Goal: Information Seeking & Learning: Check status

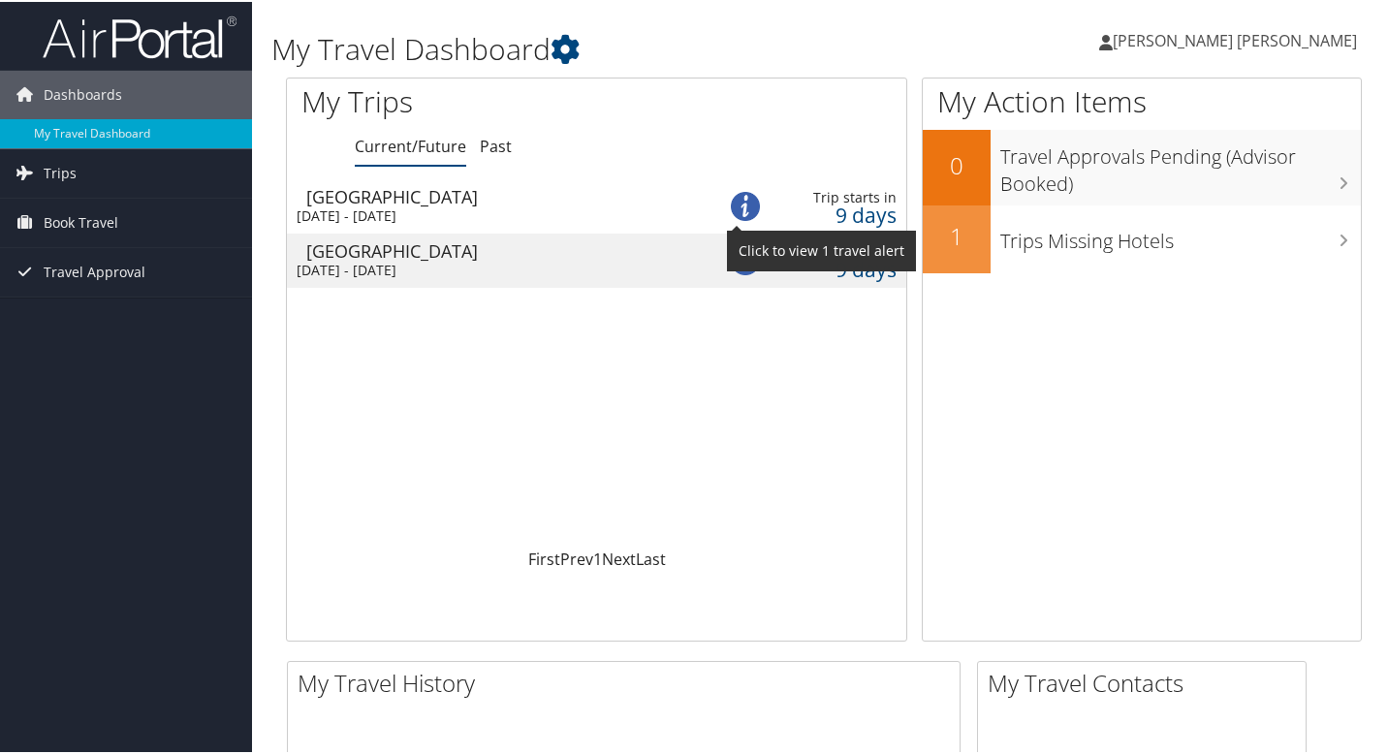
click at [744, 207] on img at bounding box center [745, 204] width 29 height 29
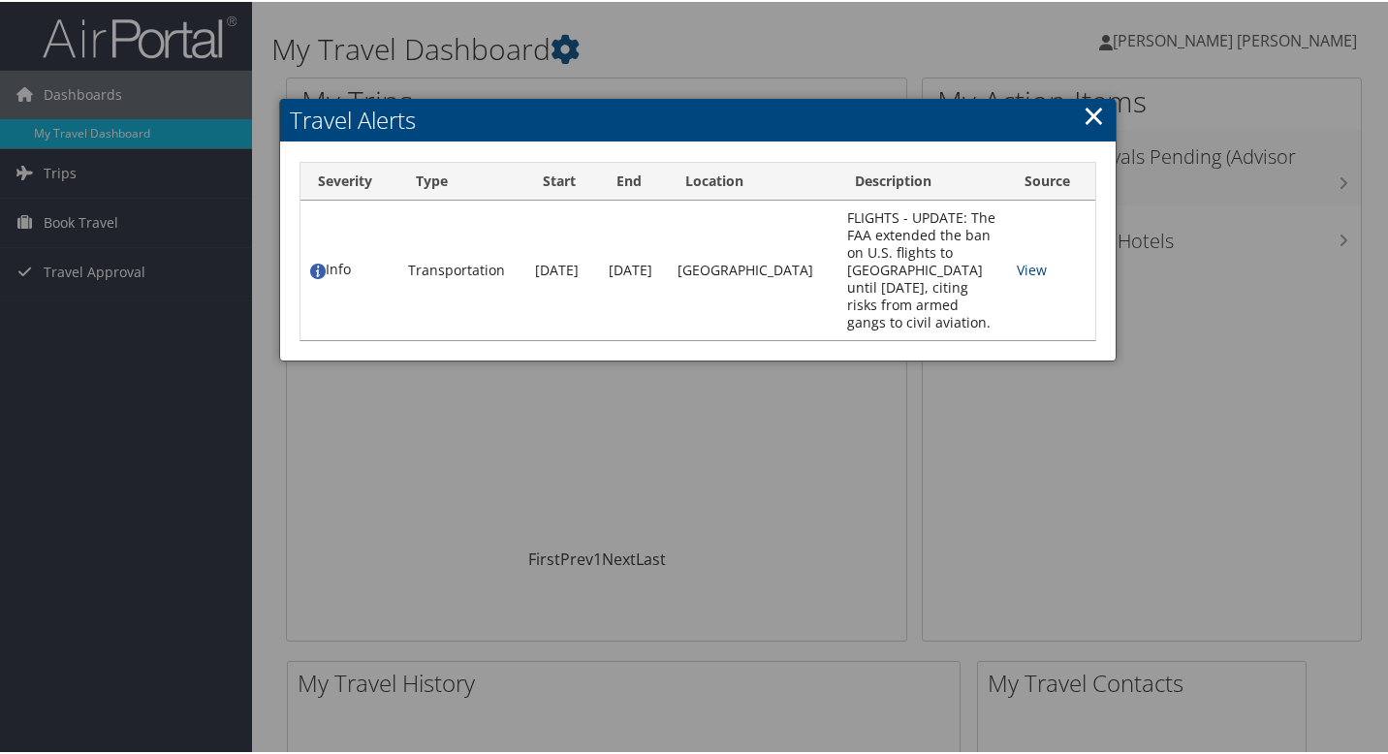
click at [1084, 142] on div "Severity Type Start End Location Description Source Info Transportation Mar 11t…" at bounding box center [698, 250] width 836 height 218
click at [1092, 121] on link "×" at bounding box center [1094, 113] width 22 height 39
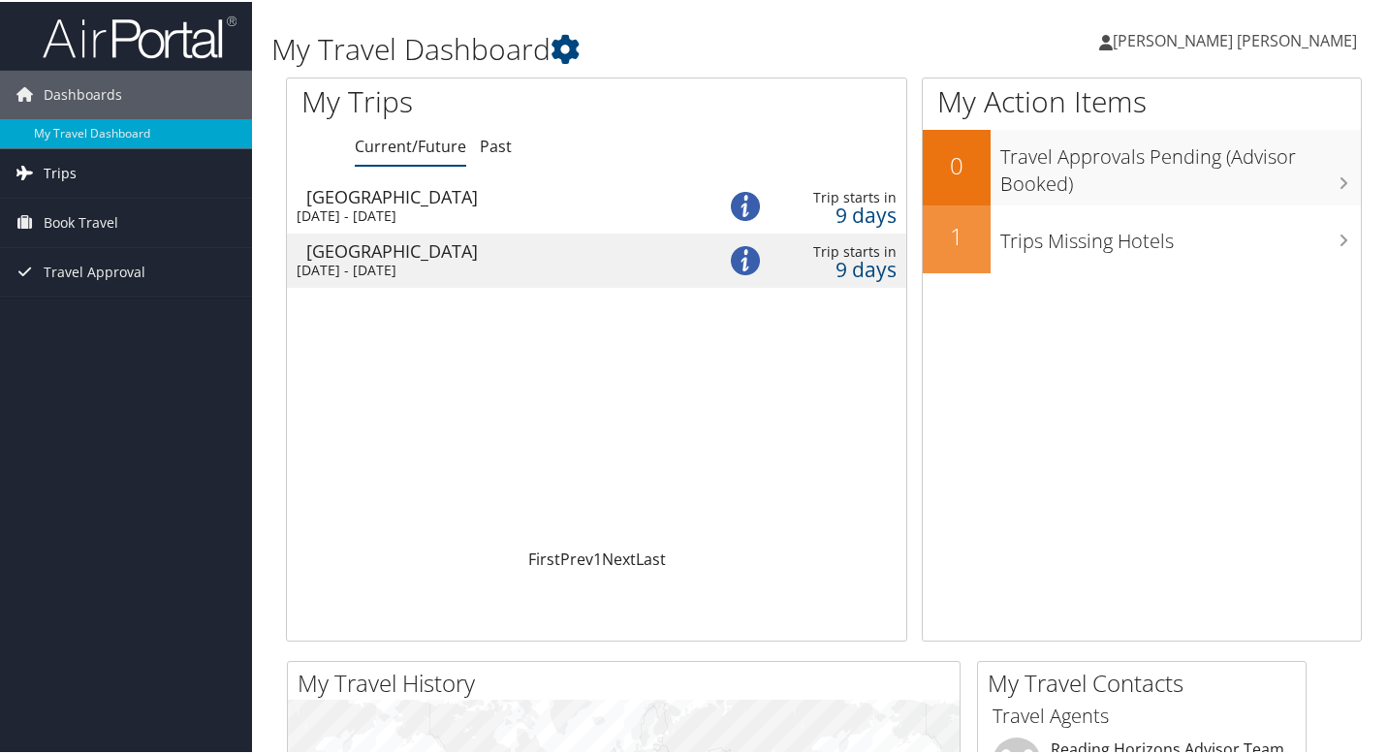
click at [78, 171] on link "Trips" at bounding box center [126, 171] width 252 height 48
click at [362, 205] on div "Wed 20 Aug 2025 - Thu 21 Aug 2025" at bounding box center [492, 213] width 390 height 17
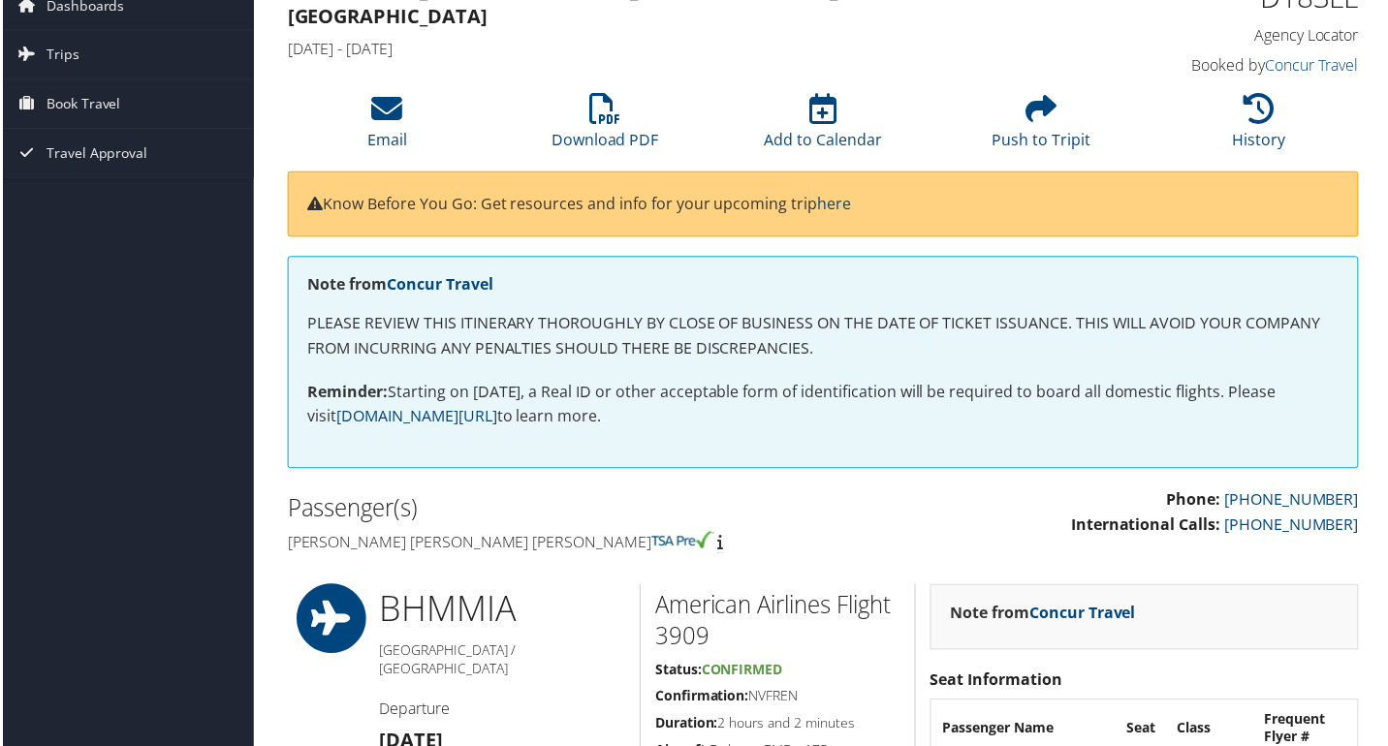
scroll to position [72, 0]
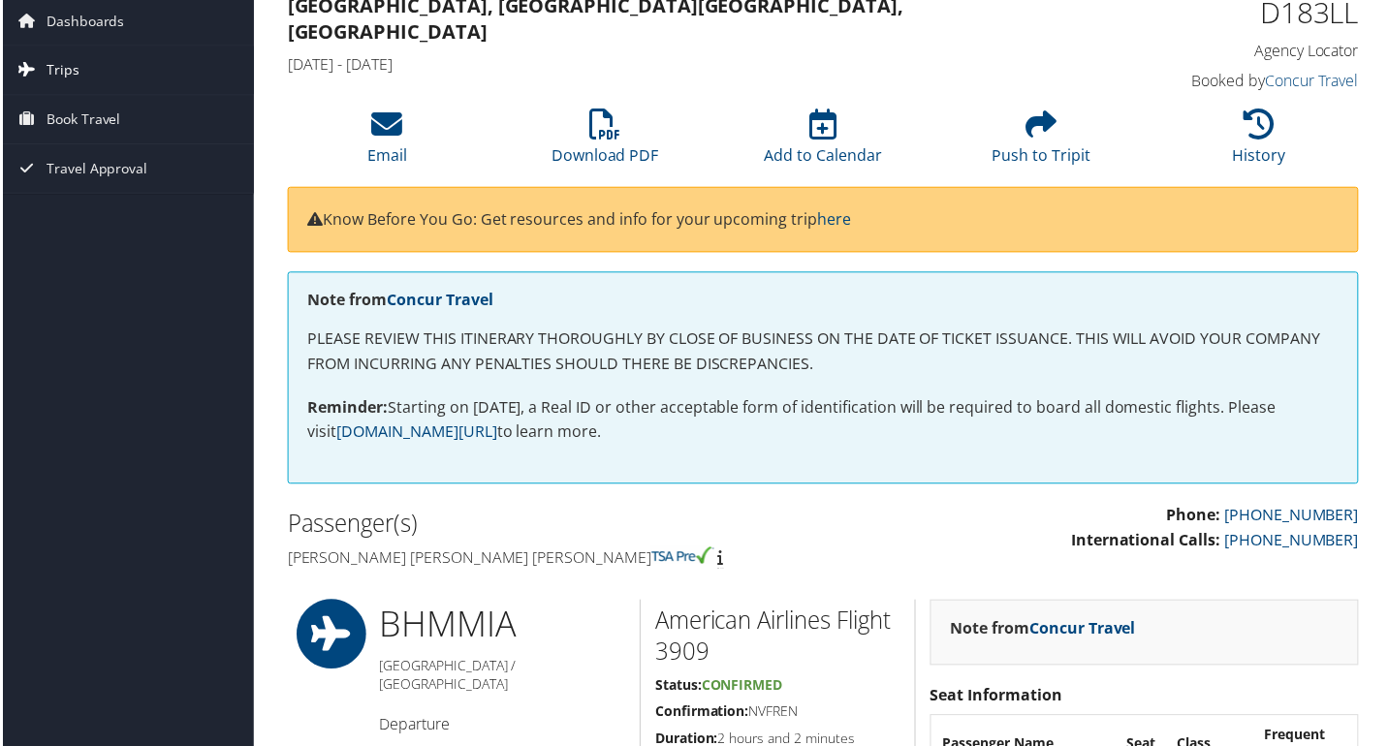
click at [91, 76] on link "Trips" at bounding box center [126, 71] width 252 height 48
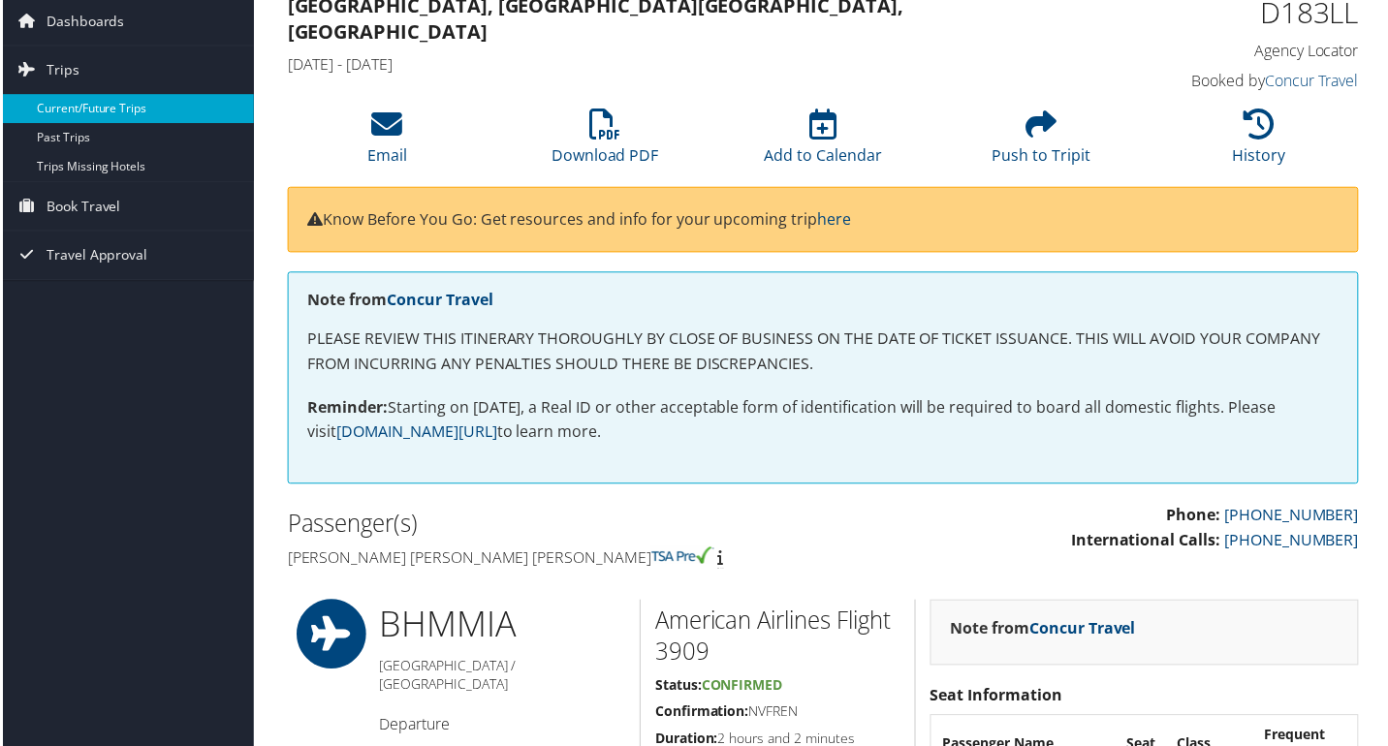
click at [113, 112] on link "Current/Future Trips" at bounding box center [126, 109] width 252 height 29
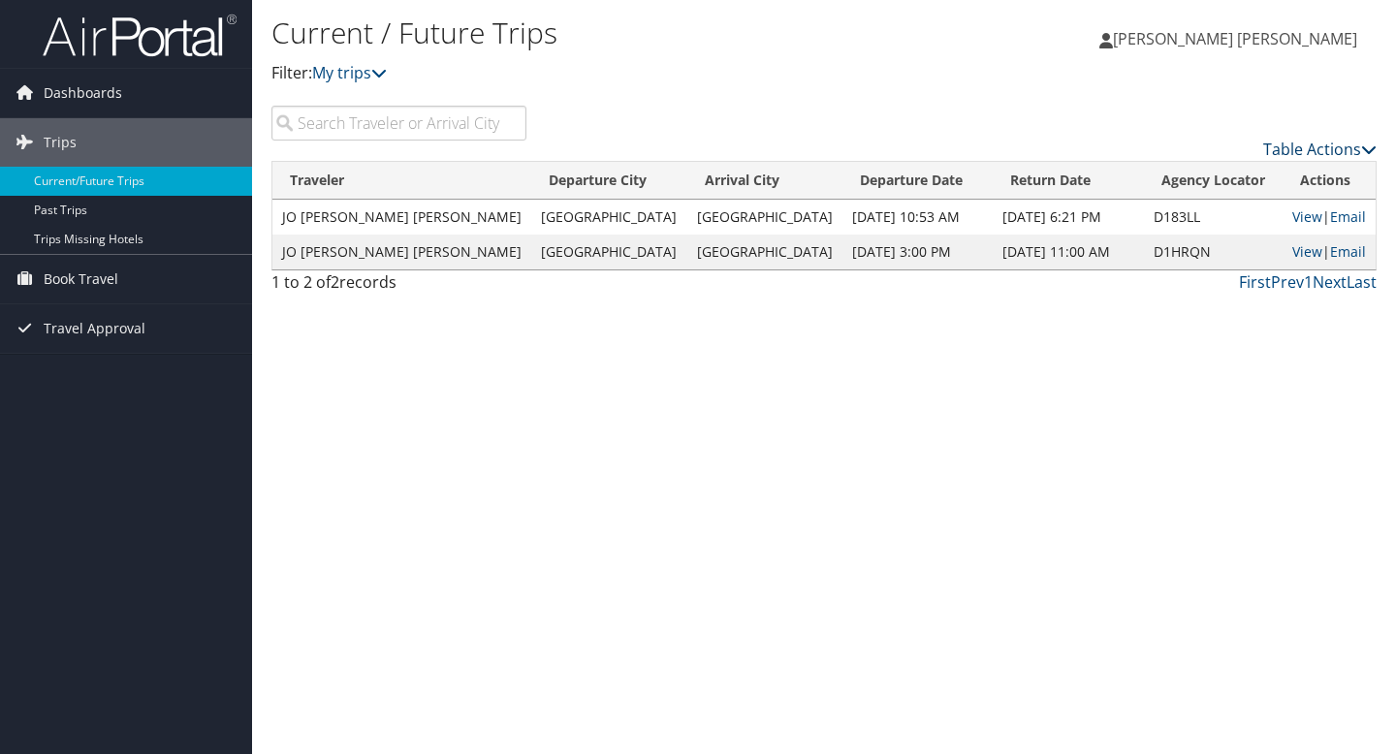
click at [1340, 147] on link "Table Actions" at bounding box center [1319, 149] width 113 height 21
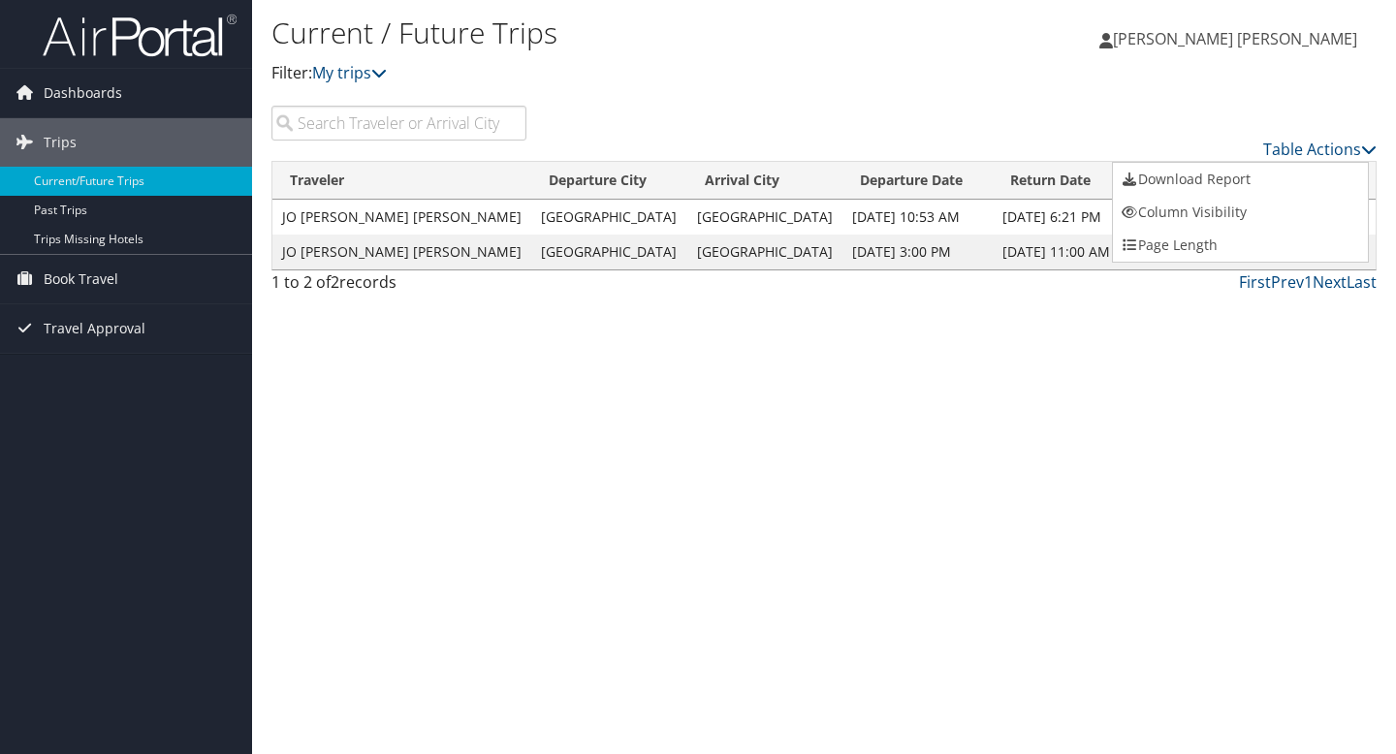
click at [1156, 336] on div at bounding box center [698, 377] width 1396 height 754
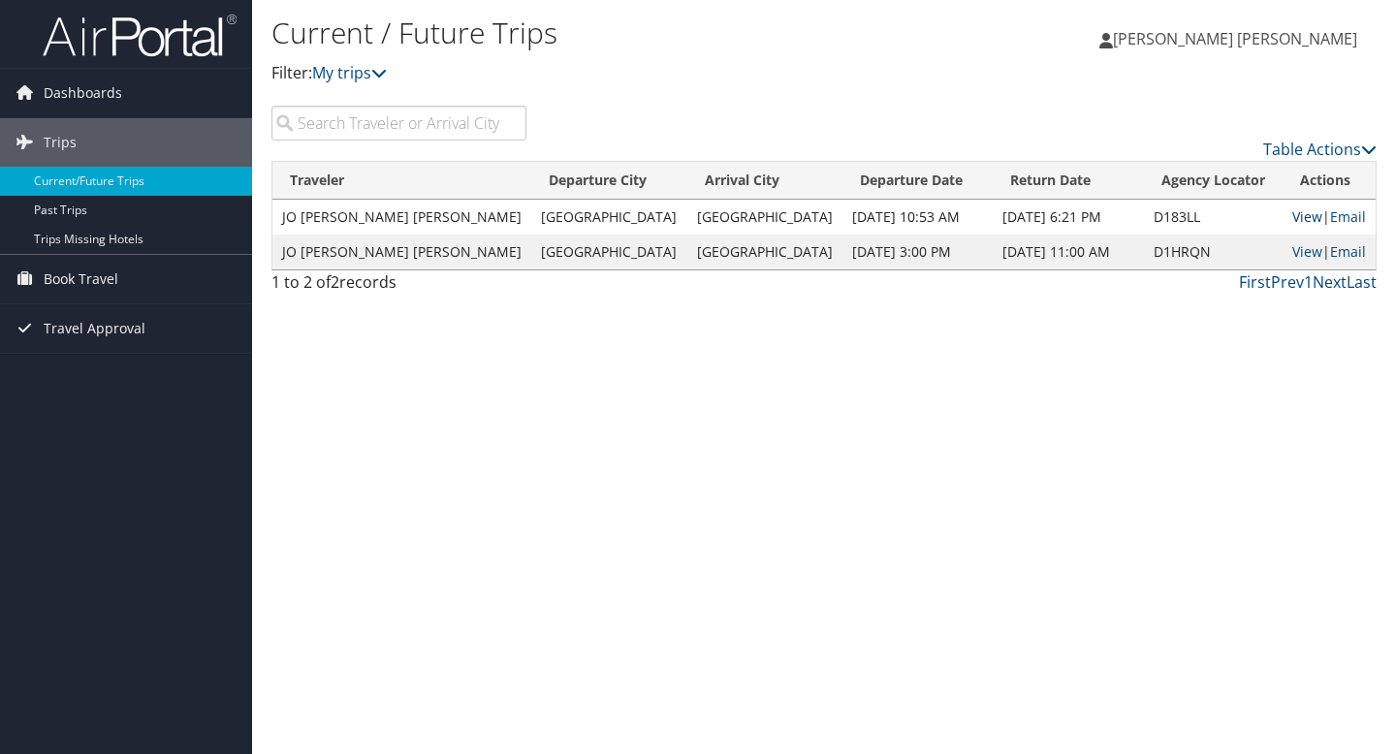
click at [1292, 220] on link "View" at bounding box center [1307, 216] width 30 height 18
click at [131, 186] on link "Current/Future Trips" at bounding box center [126, 181] width 252 height 29
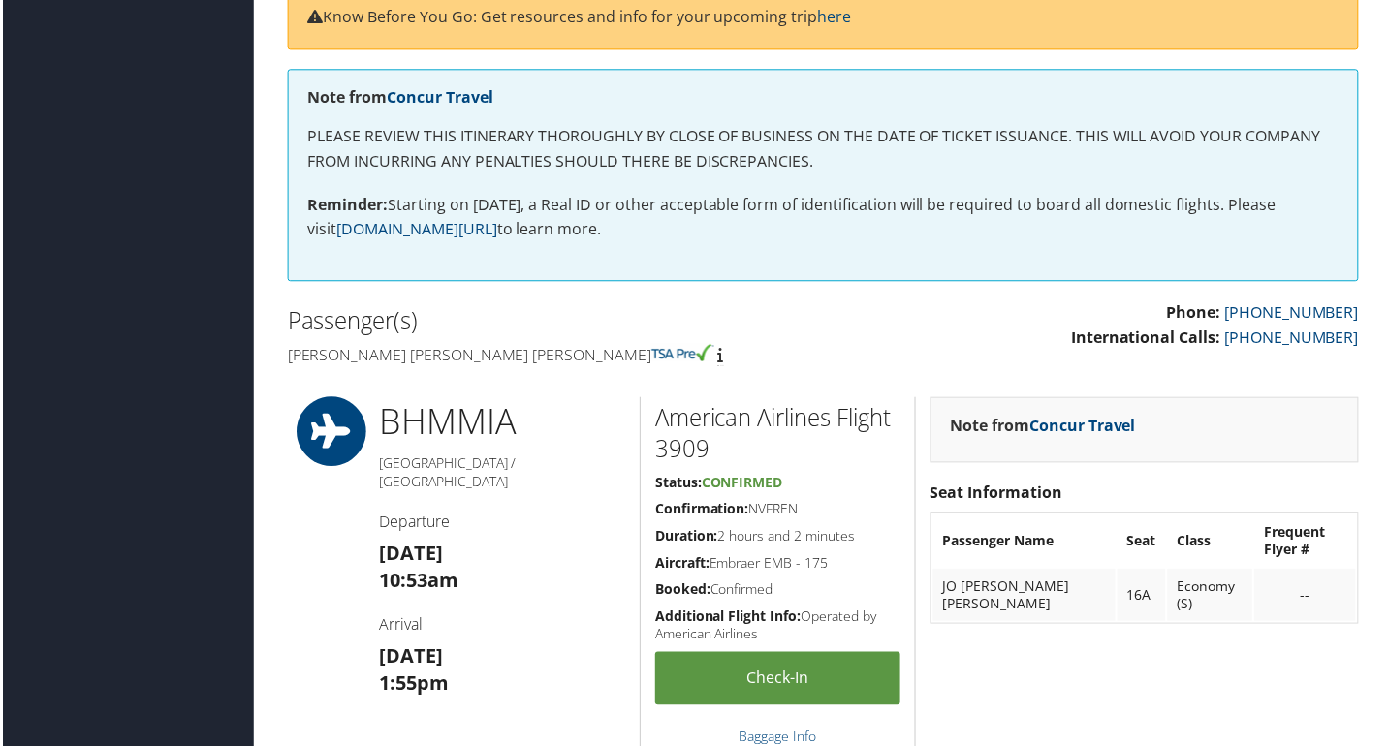
scroll to position [289, 0]
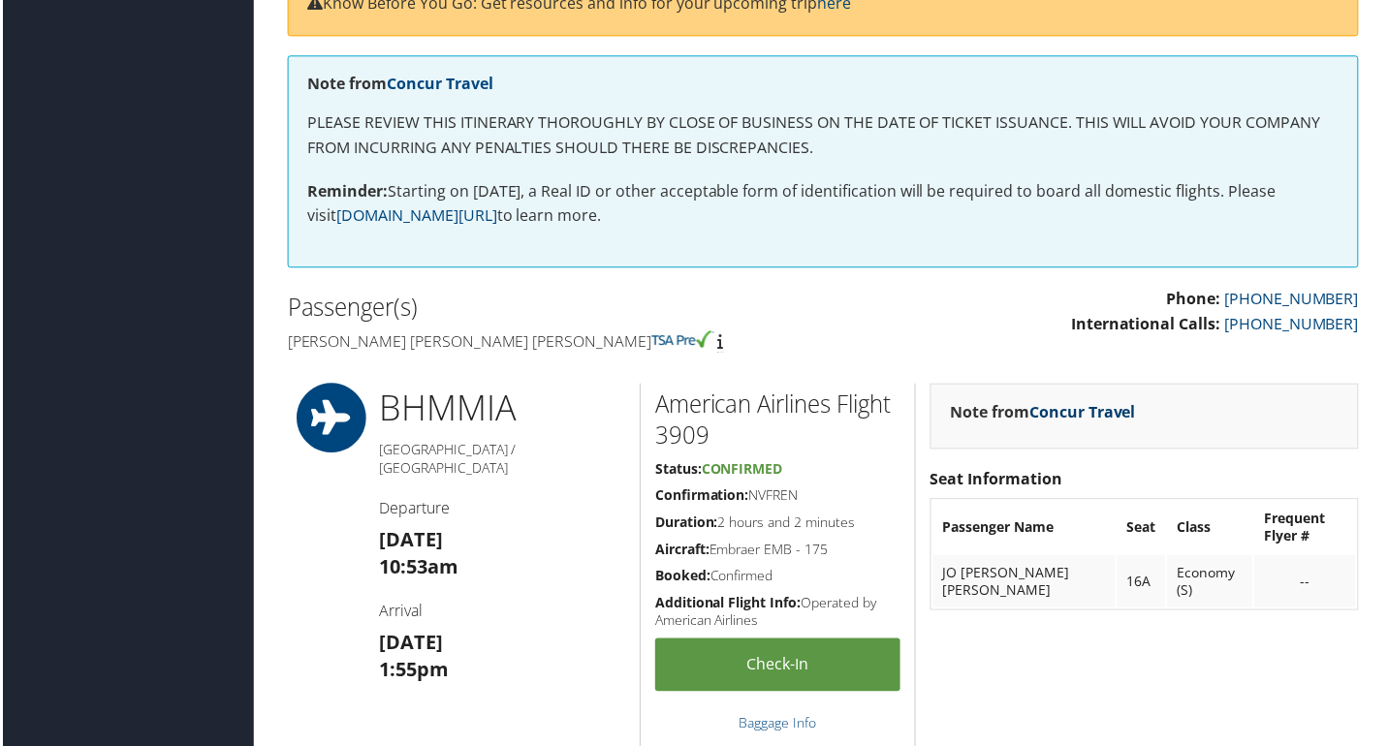
click at [1079, 406] on link "Concur Travel" at bounding box center [1084, 413] width 107 height 21
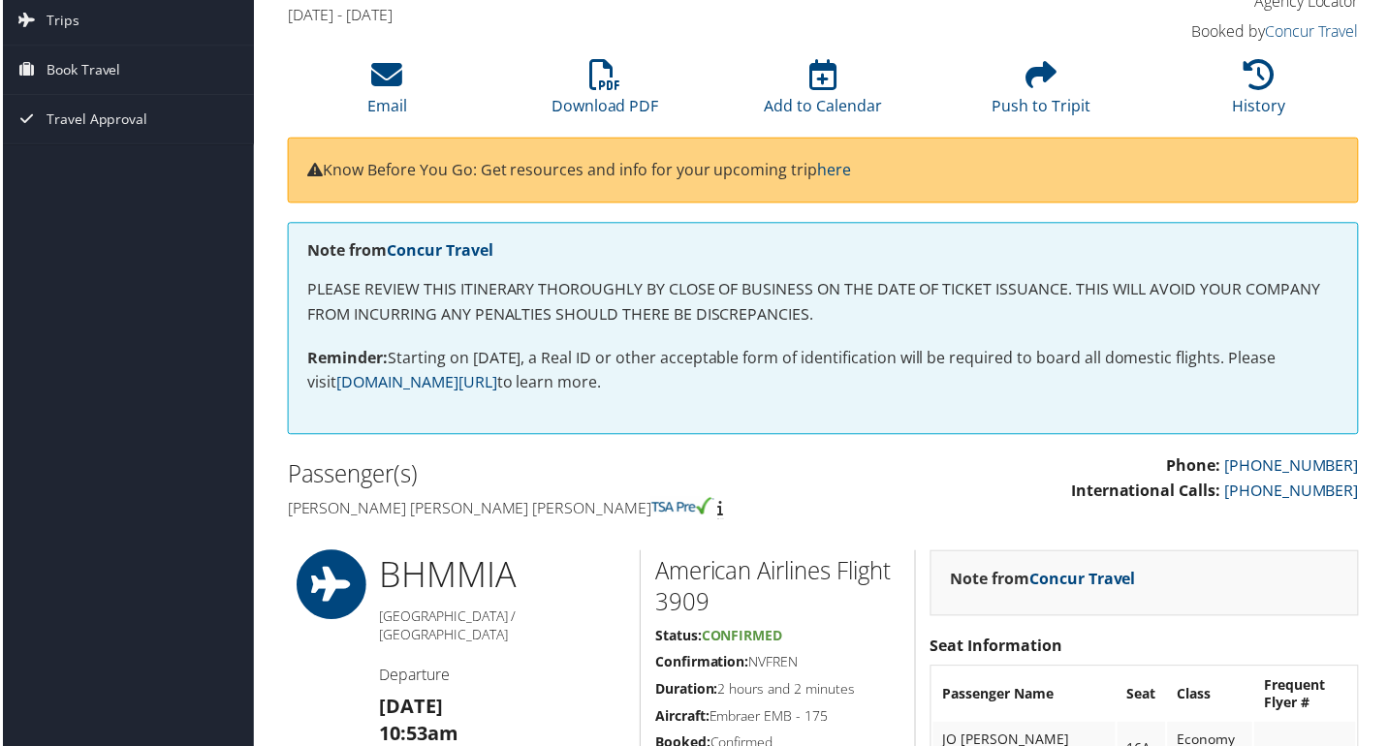
scroll to position [0, 0]
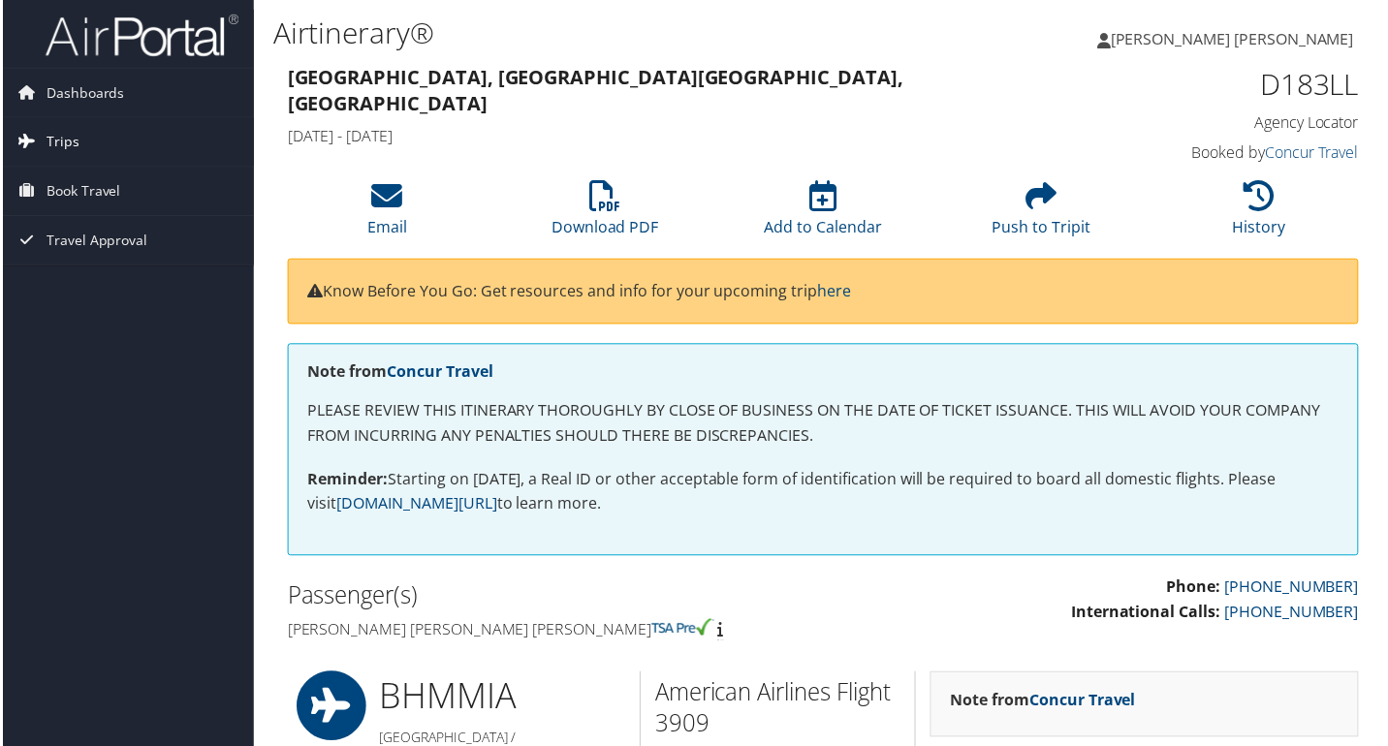
click at [67, 146] on span "Trips" at bounding box center [60, 142] width 33 height 48
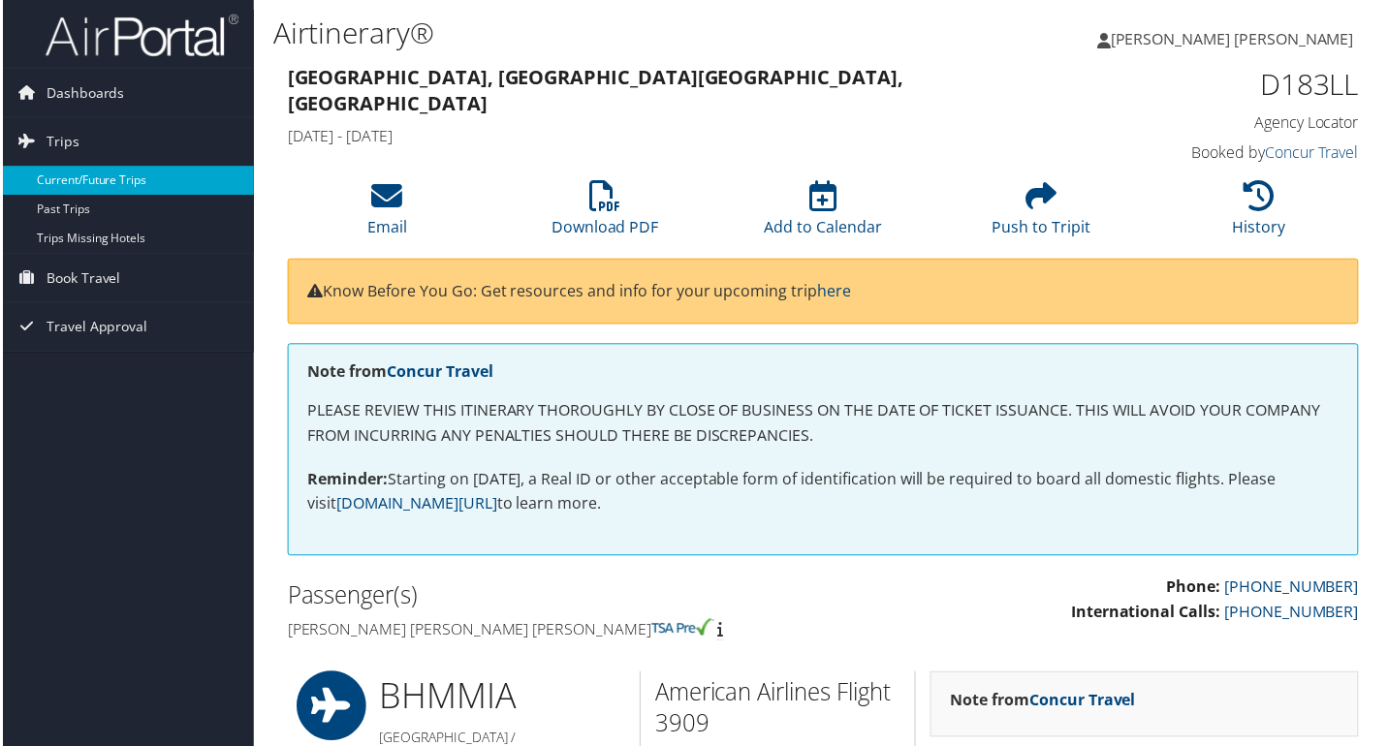
click at [107, 183] on link "Current/Future Trips" at bounding box center [126, 181] width 252 height 29
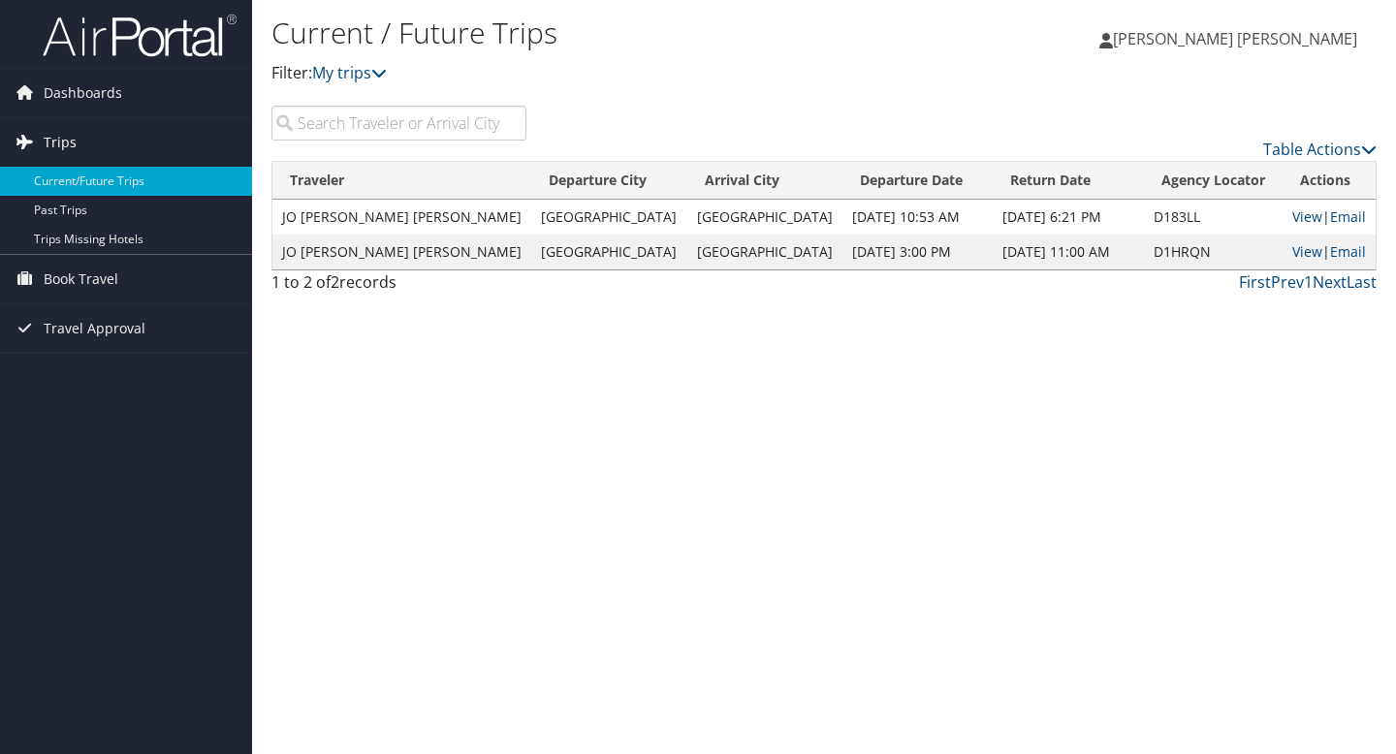
click at [51, 144] on span "Trips" at bounding box center [60, 142] width 33 height 48
click at [46, 141] on span "Trips" at bounding box center [60, 142] width 33 height 48
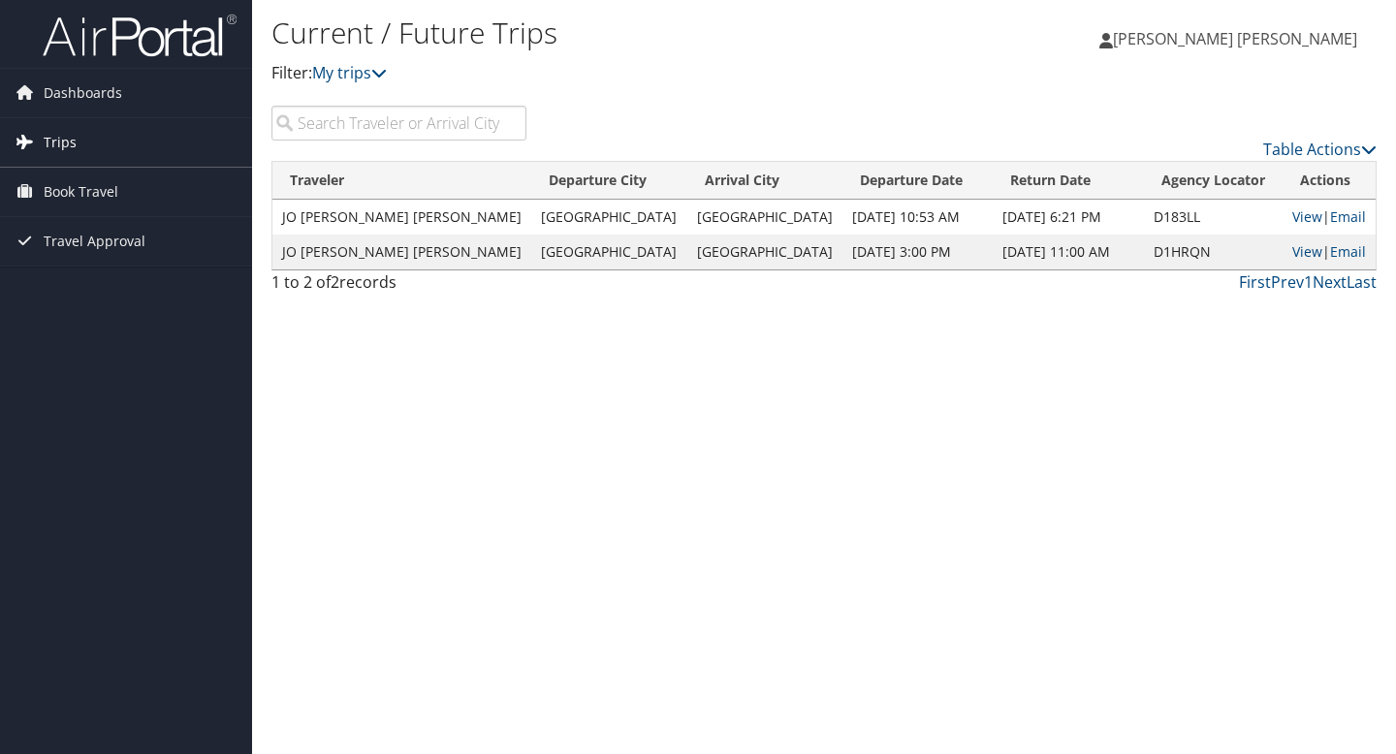
click at [46, 141] on span "Trips" at bounding box center [60, 142] width 33 height 48
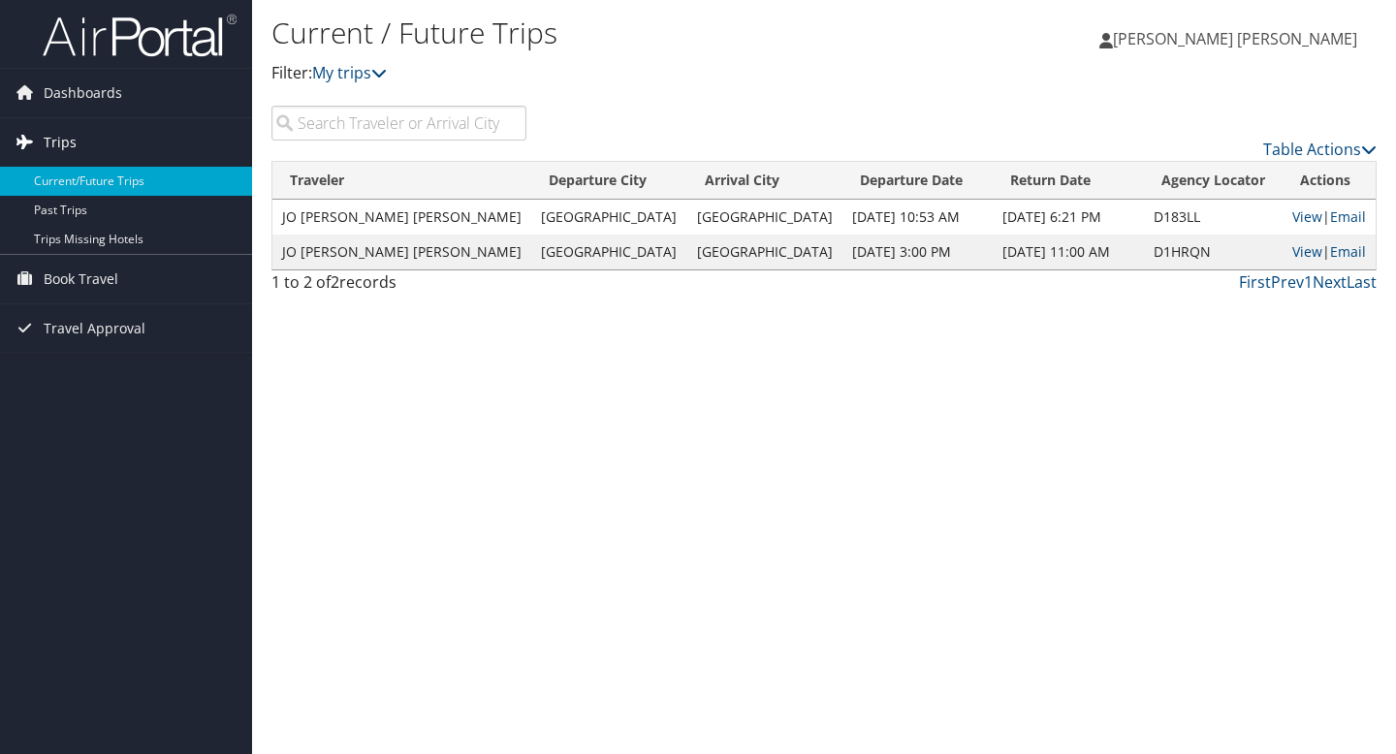
click at [46, 141] on span "Trips" at bounding box center [60, 142] width 33 height 48
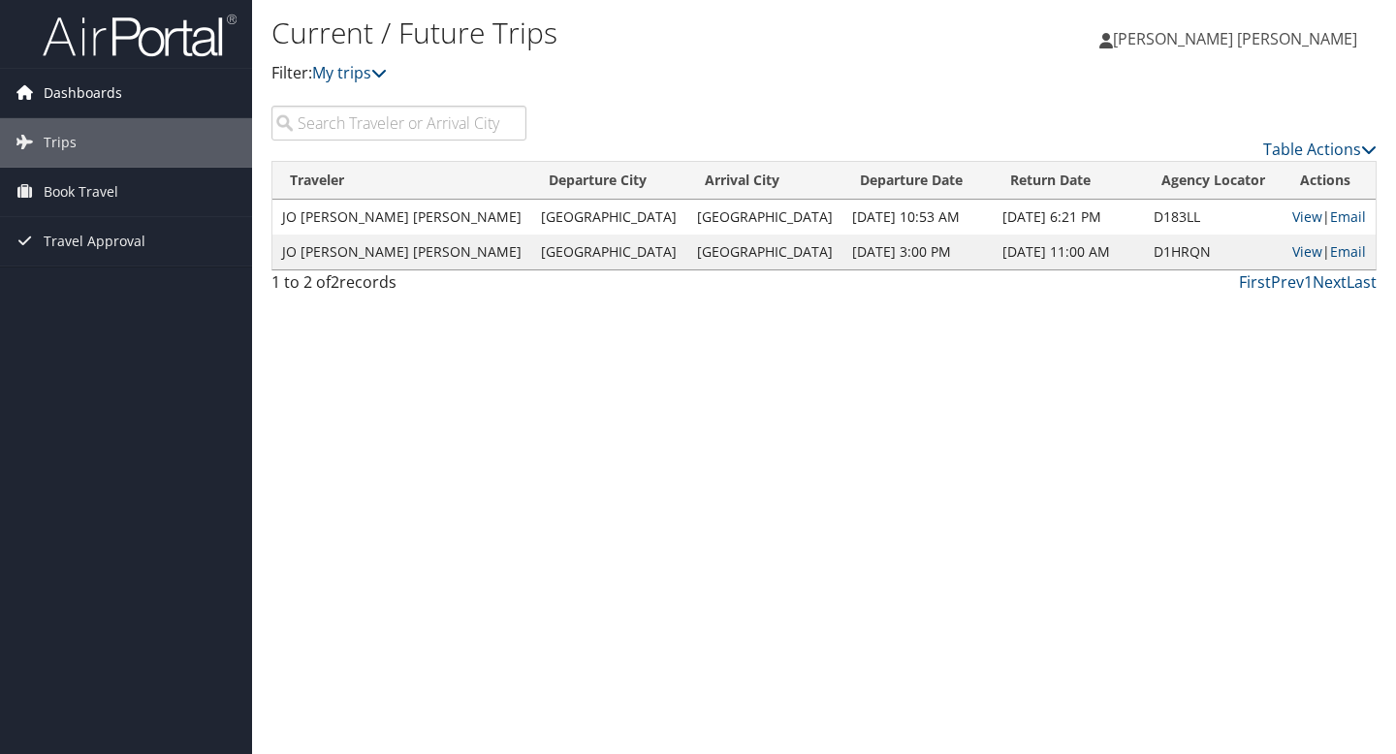
click at [31, 89] on icon at bounding box center [24, 92] width 29 height 29
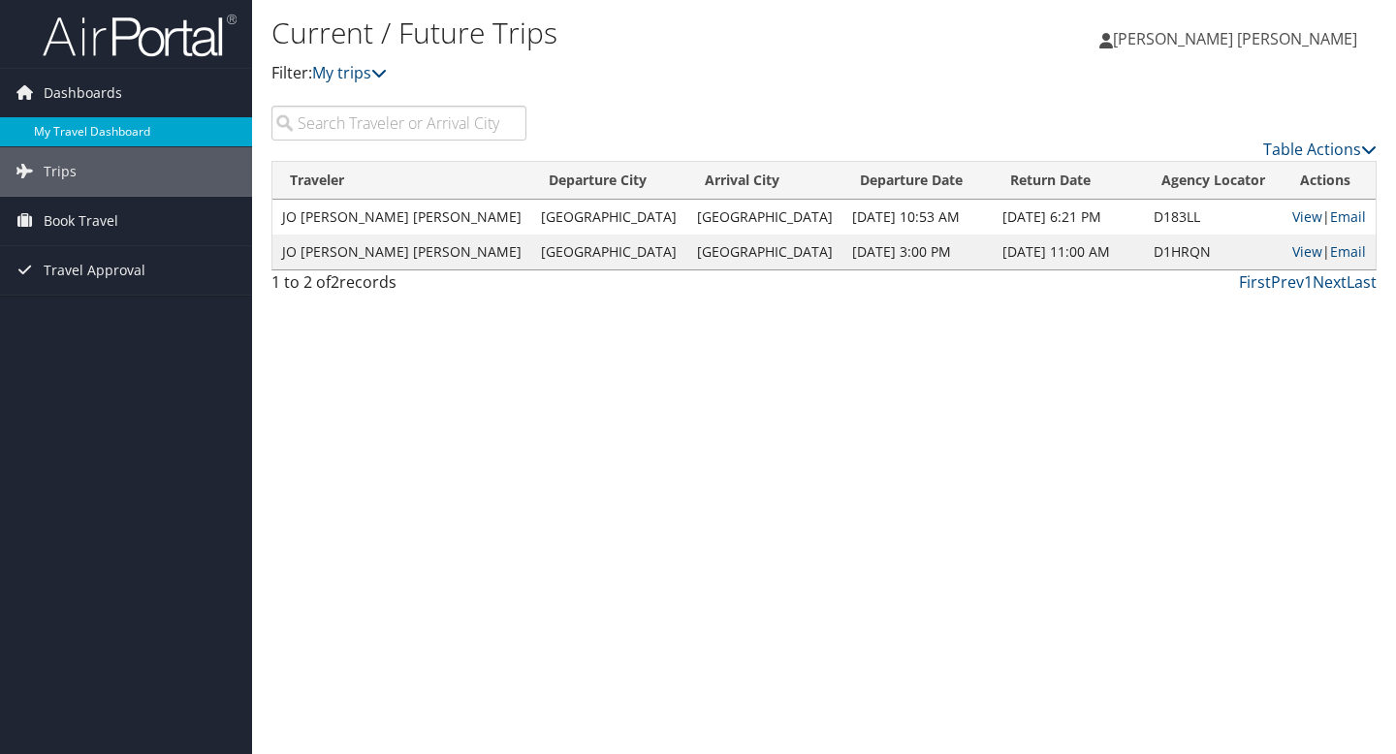
click at [77, 121] on link "My Travel Dashboard" at bounding box center [126, 131] width 252 height 29
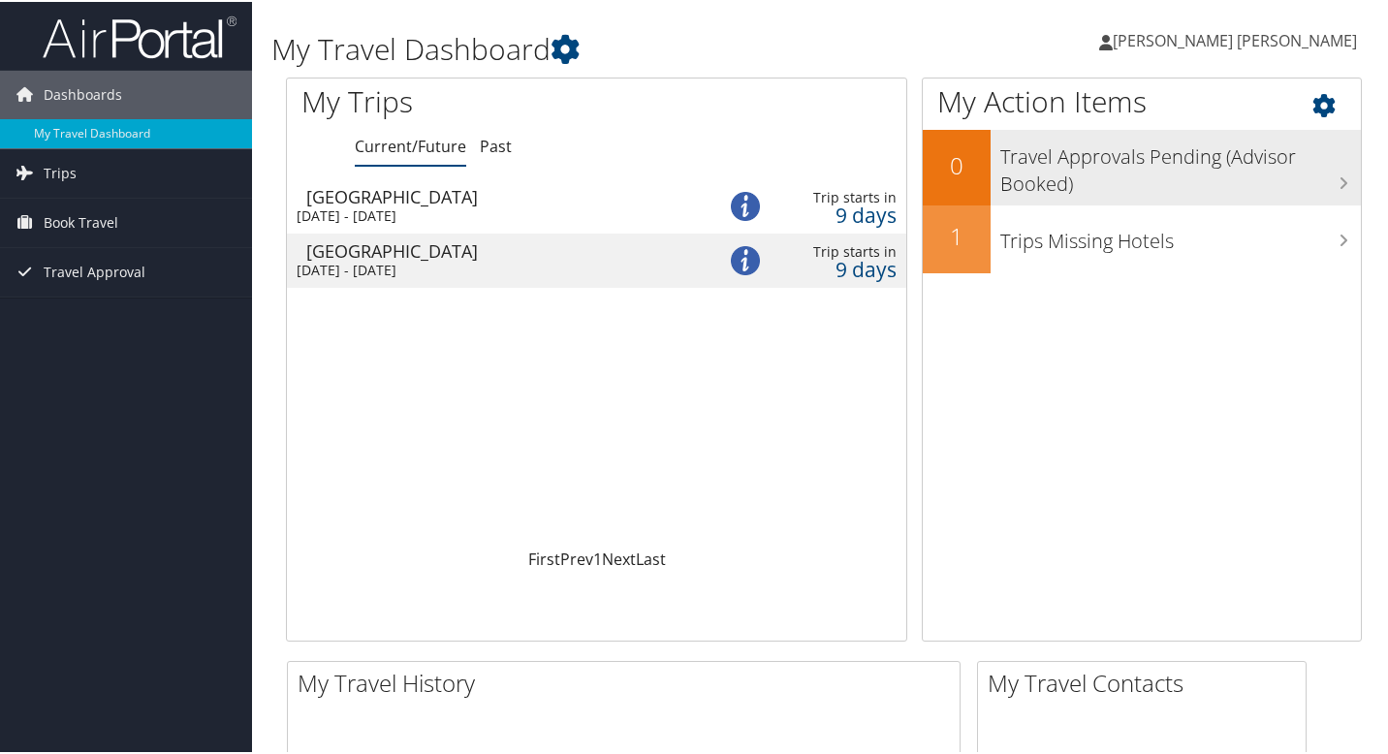
click at [1339, 178] on icon at bounding box center [1344, 181] width 10 height 16
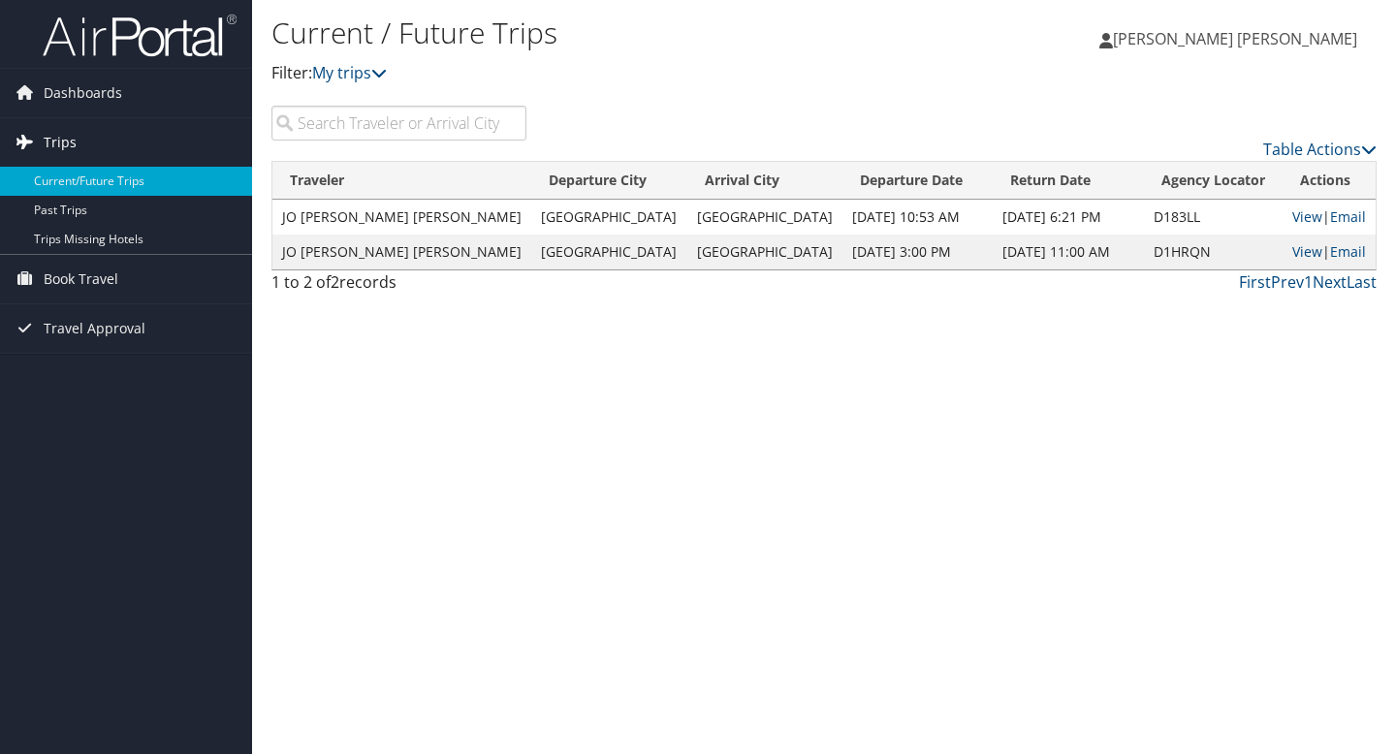
click at [57, 147] on span "Trips" at bounding box center [60, 142] width 33 height 48
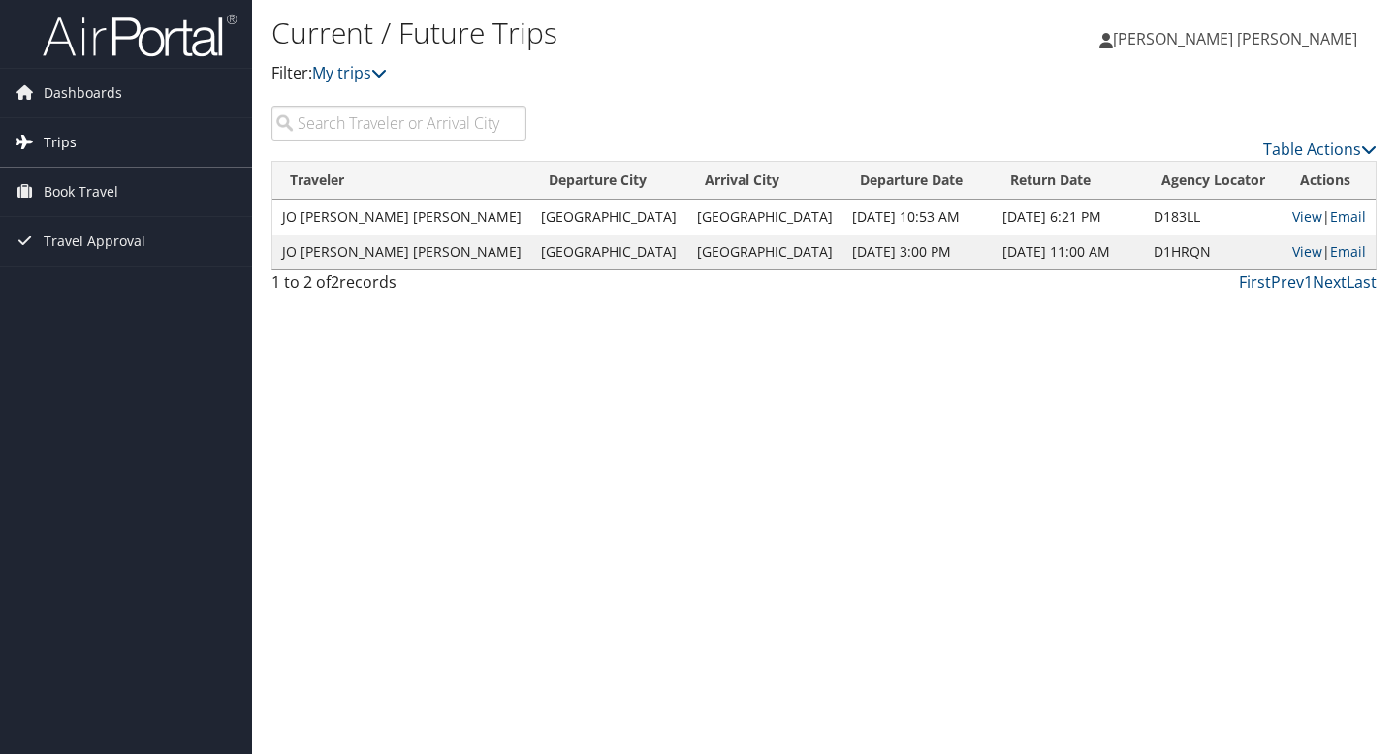
click at [57, 147] on span "Trips" at bounding box center [60, 142] width 33 height 48
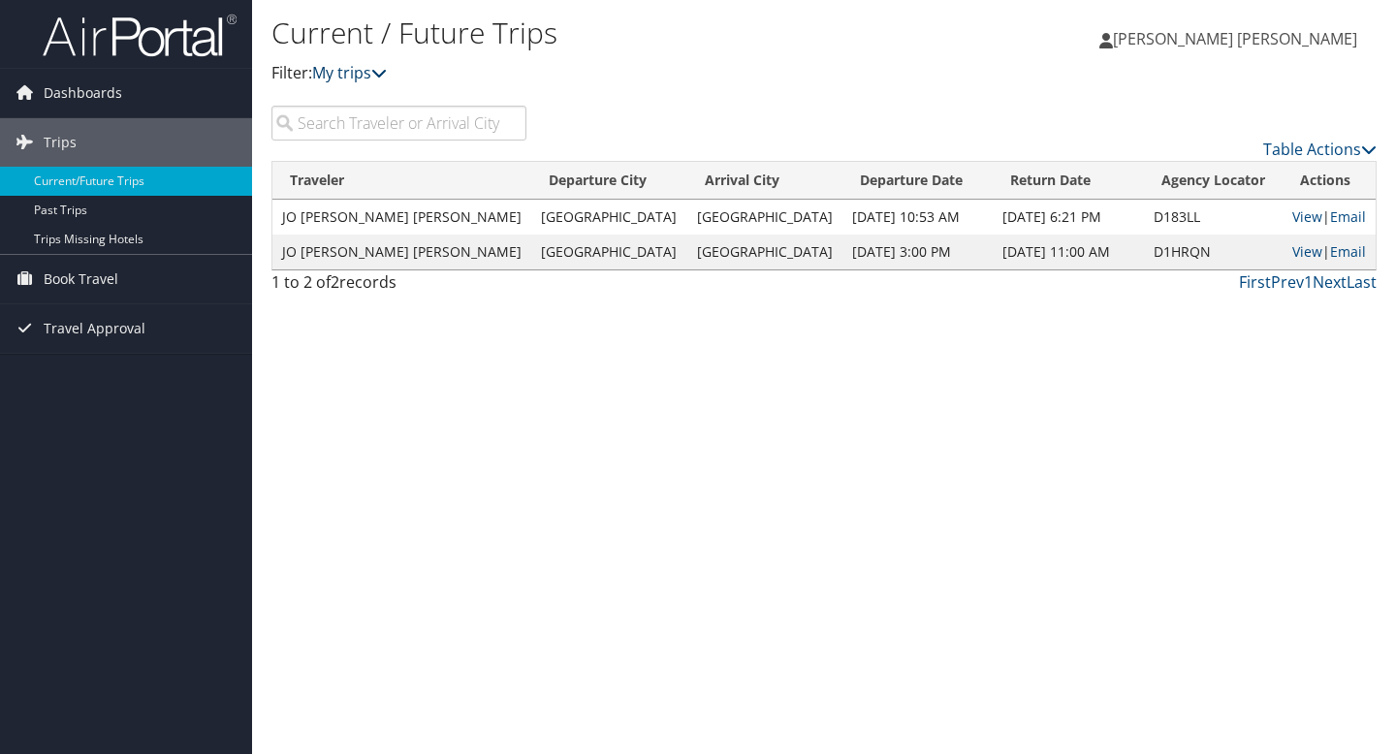
click at [351, 72] on link "My trips" at bounding box center [349, 72] width 75 height 21
click at [399, 73] on p "Filter: My trips" at bounding box center [639, 73] width 737 height 25
click at [96, 89] on span "Dashboards" at bounding box center [83, 93] width 79 height 48
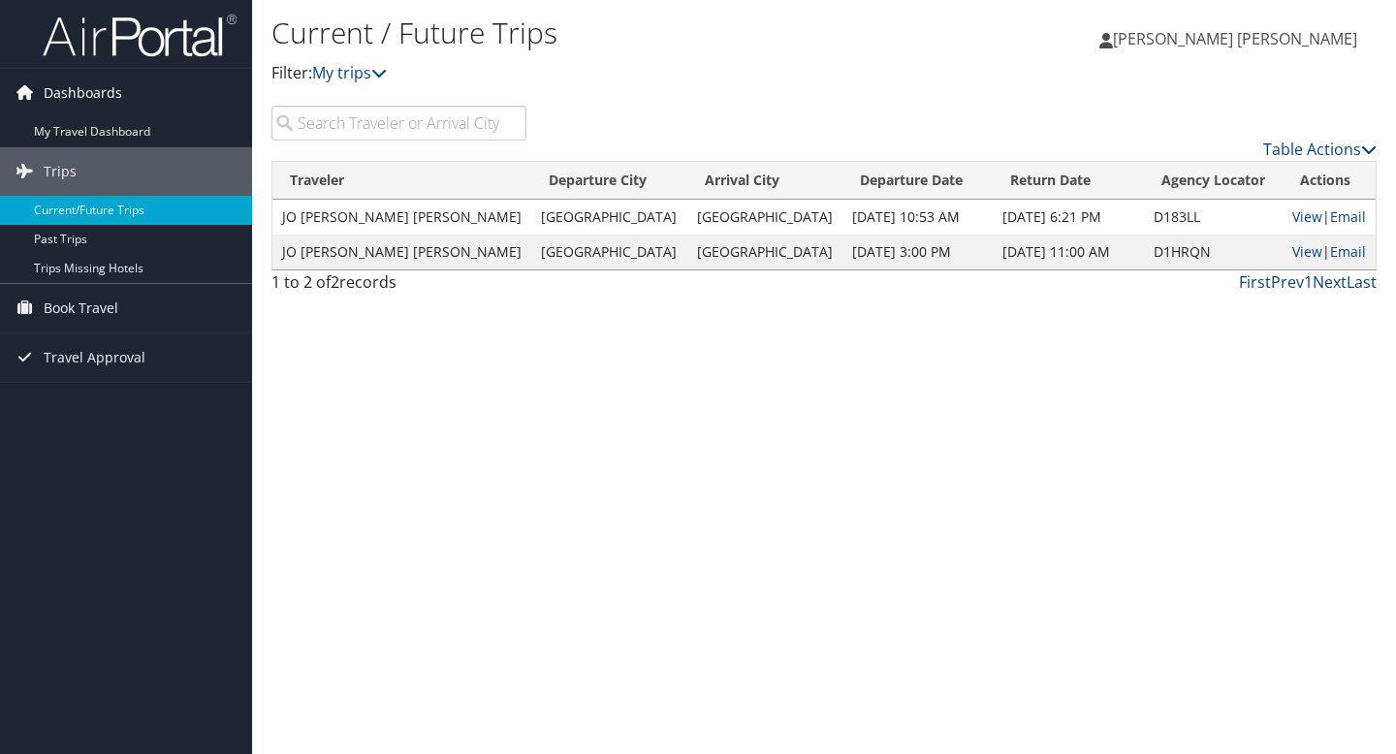
click at [96, 89] on span "Dashboards" at bounding box center [83, 93] width 79 height 48
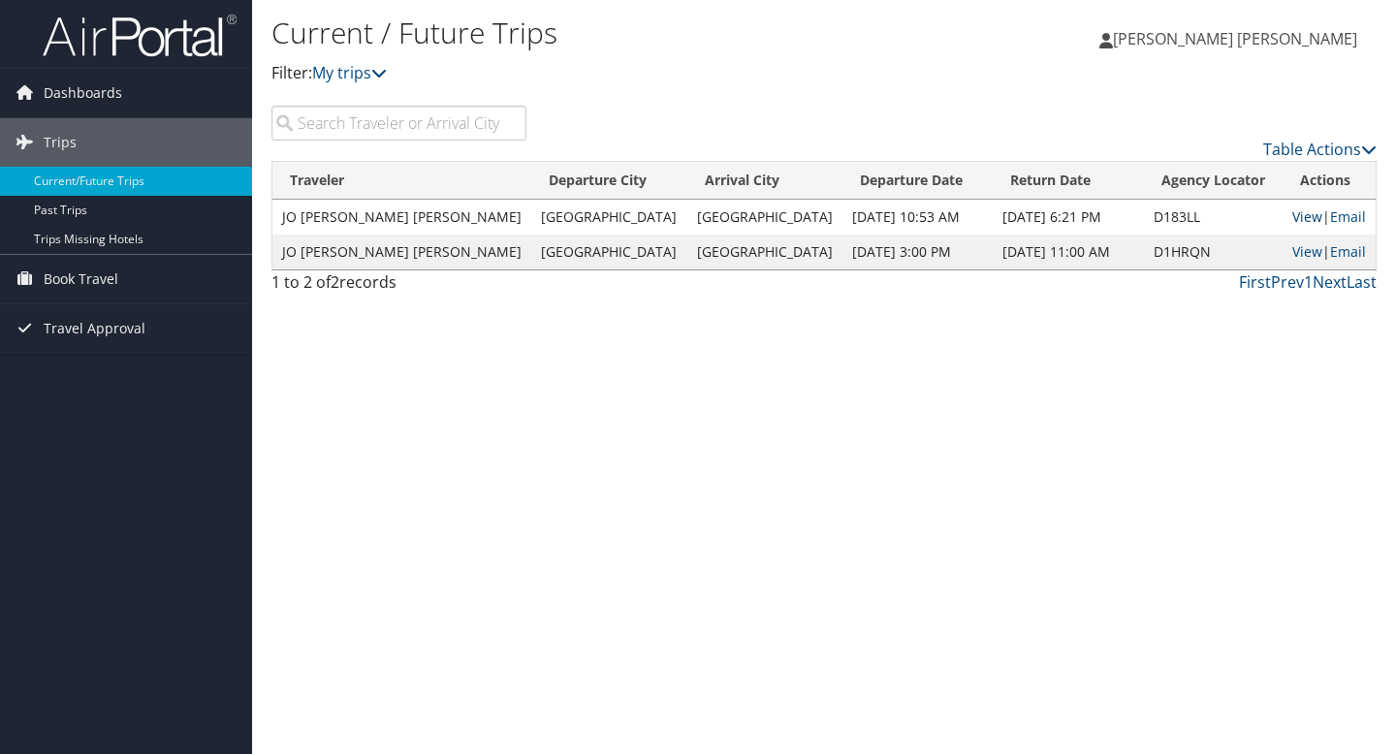
click at [1292, 216] on link "View" at bounding box center [1307, 216] width 30 height 18
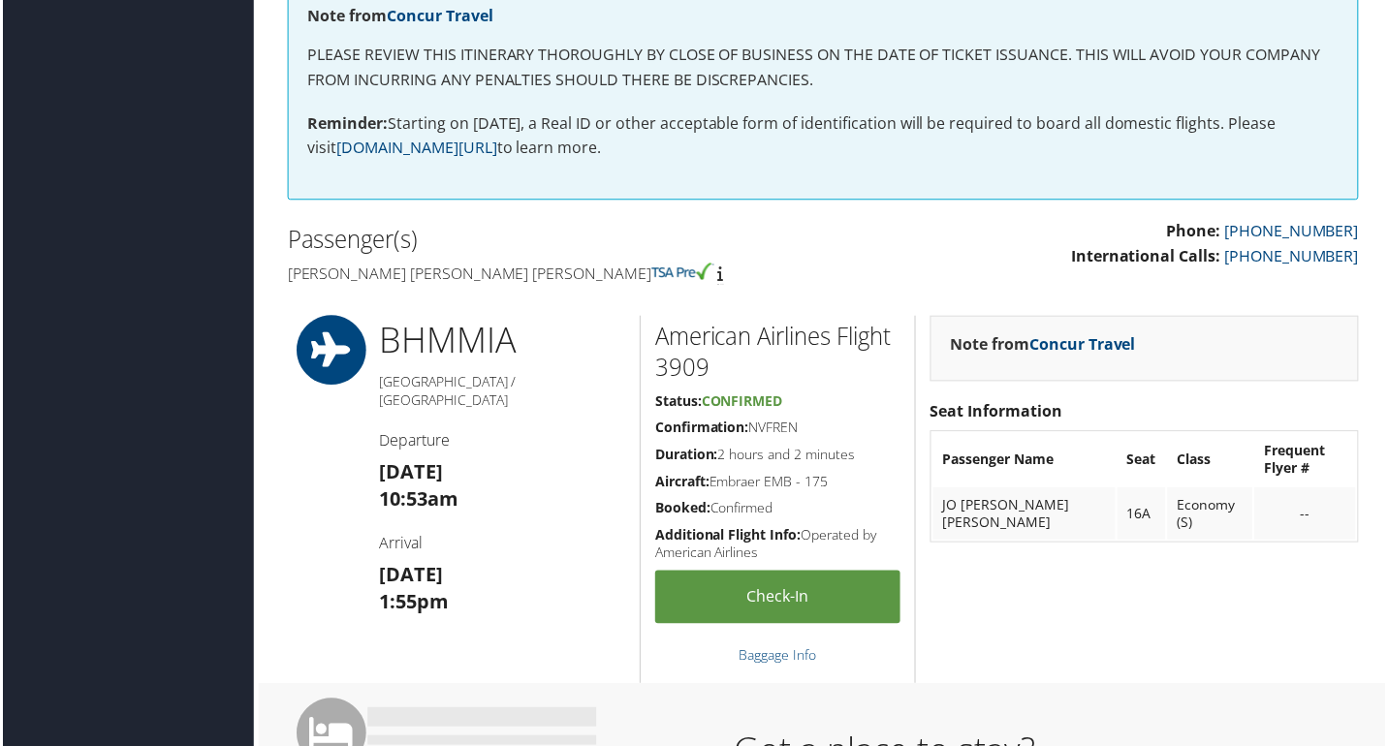
scroll to position [242, 0]
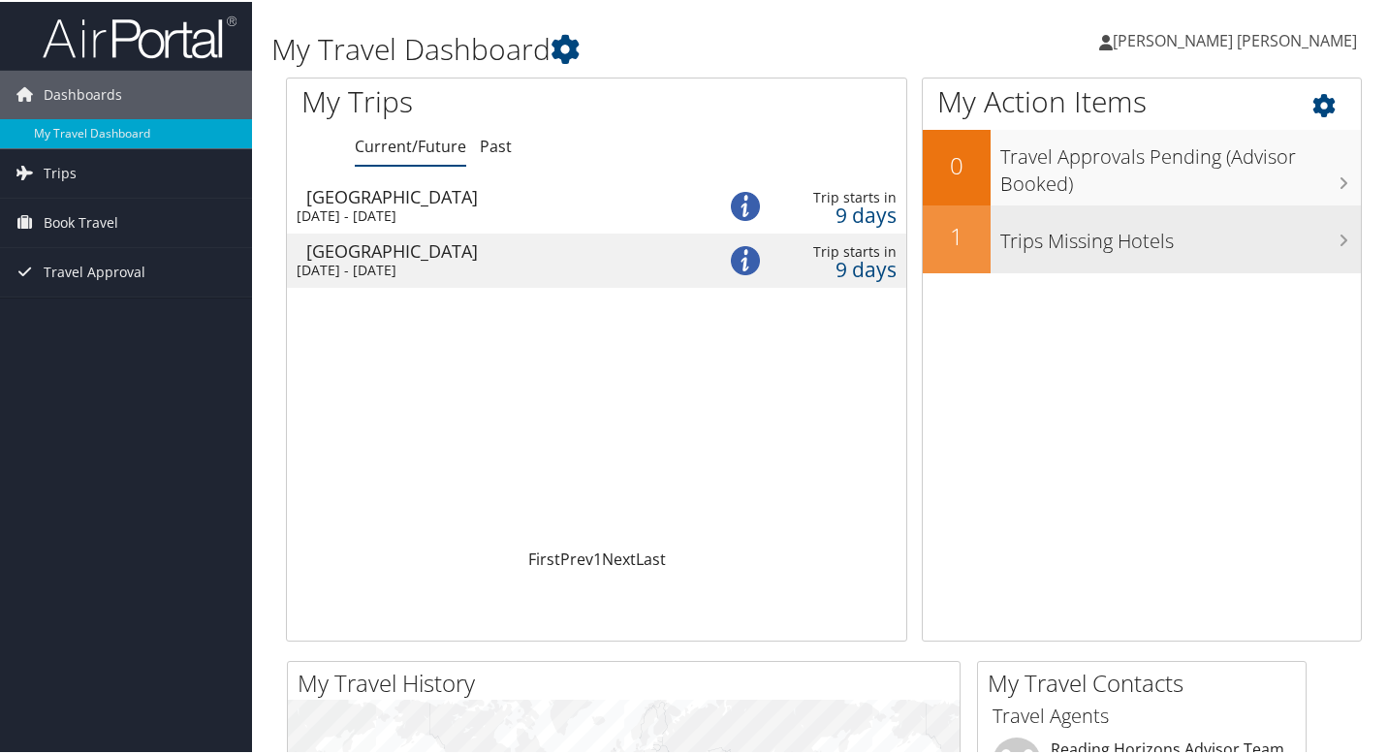
click at [1075, 252] on h3 "Trips Missing Hotels" at bounding box center [1180, 234] width 361 height 37
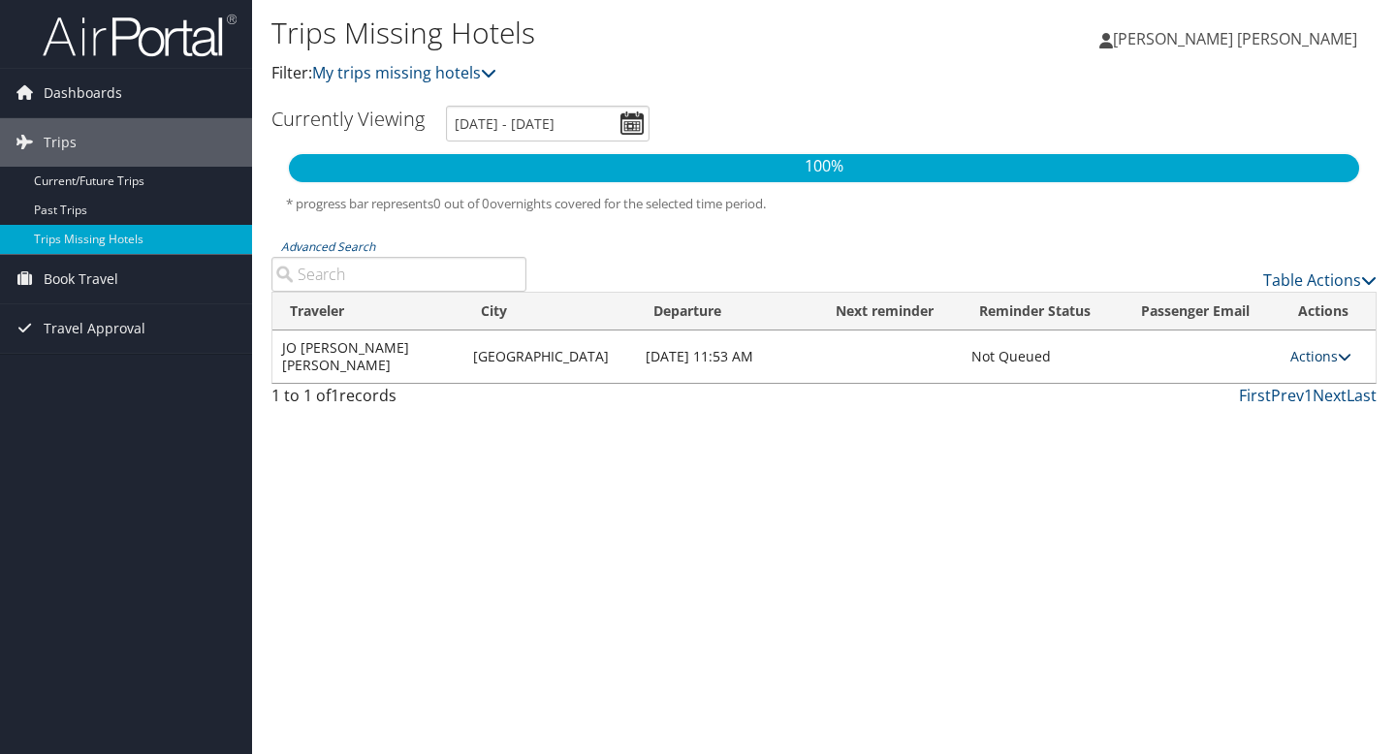
click at [1322, 353] on link "Actions" at bounding box center [1320, 356] width 61 height 18
click at [1261, 416] on link "View Itinerary" at bounding box center [1272, 410] width 134 height 33
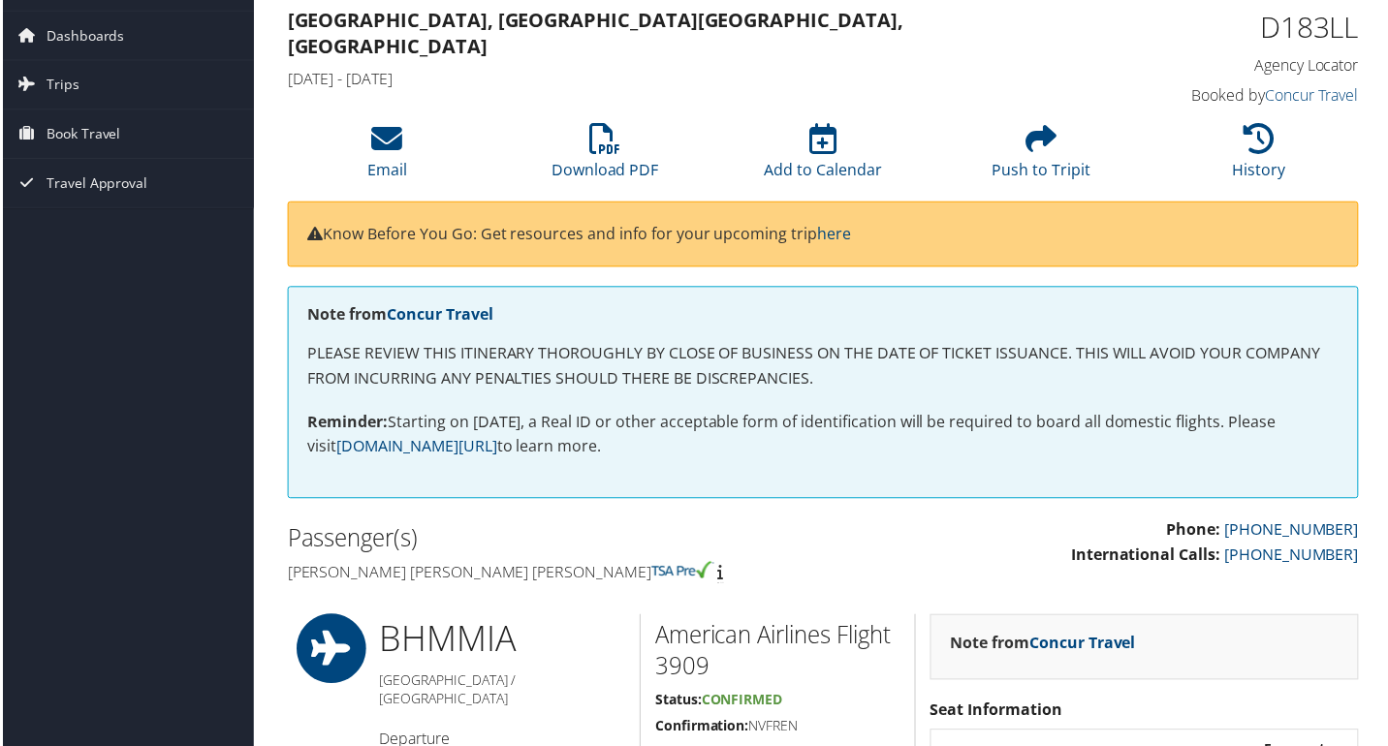
scroll to position [49, 0]
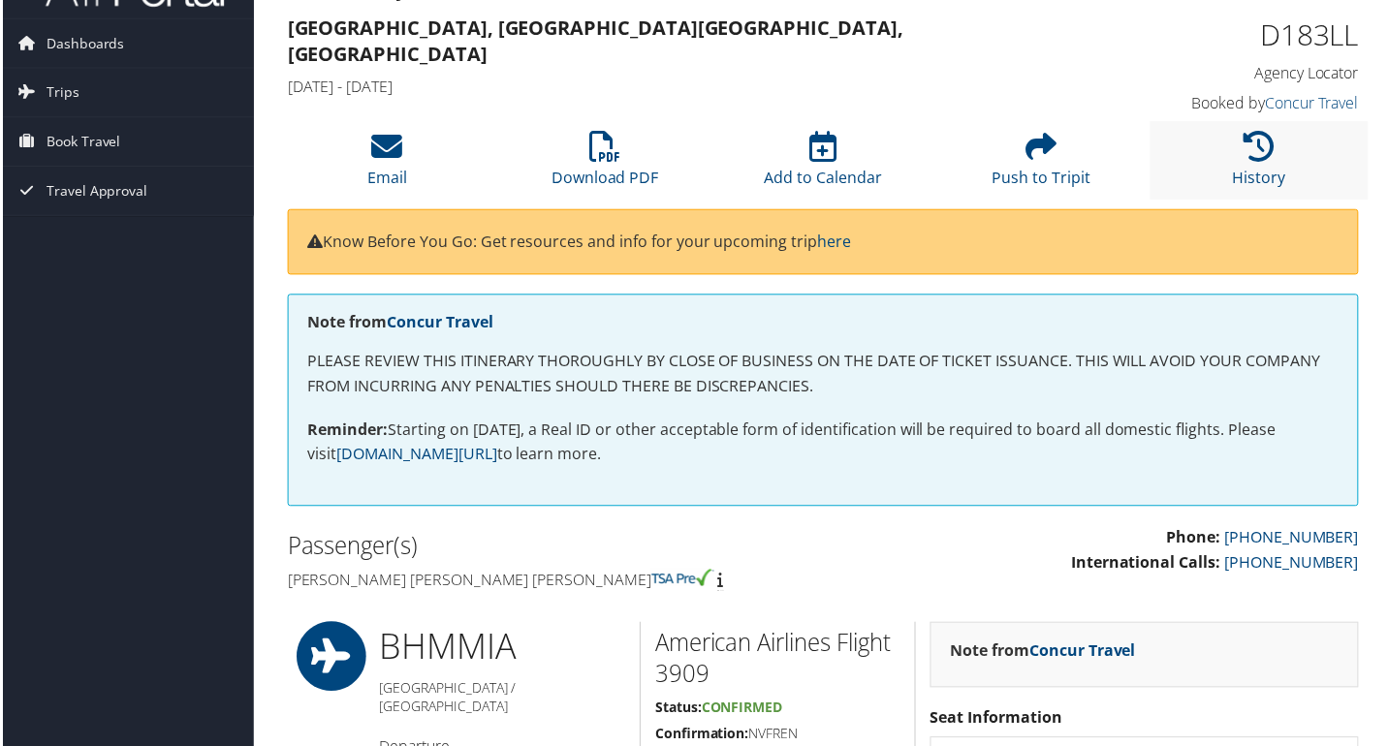
click at [1244, 165] on li "History" at bounding box center [1261, 161] width 219 height 79
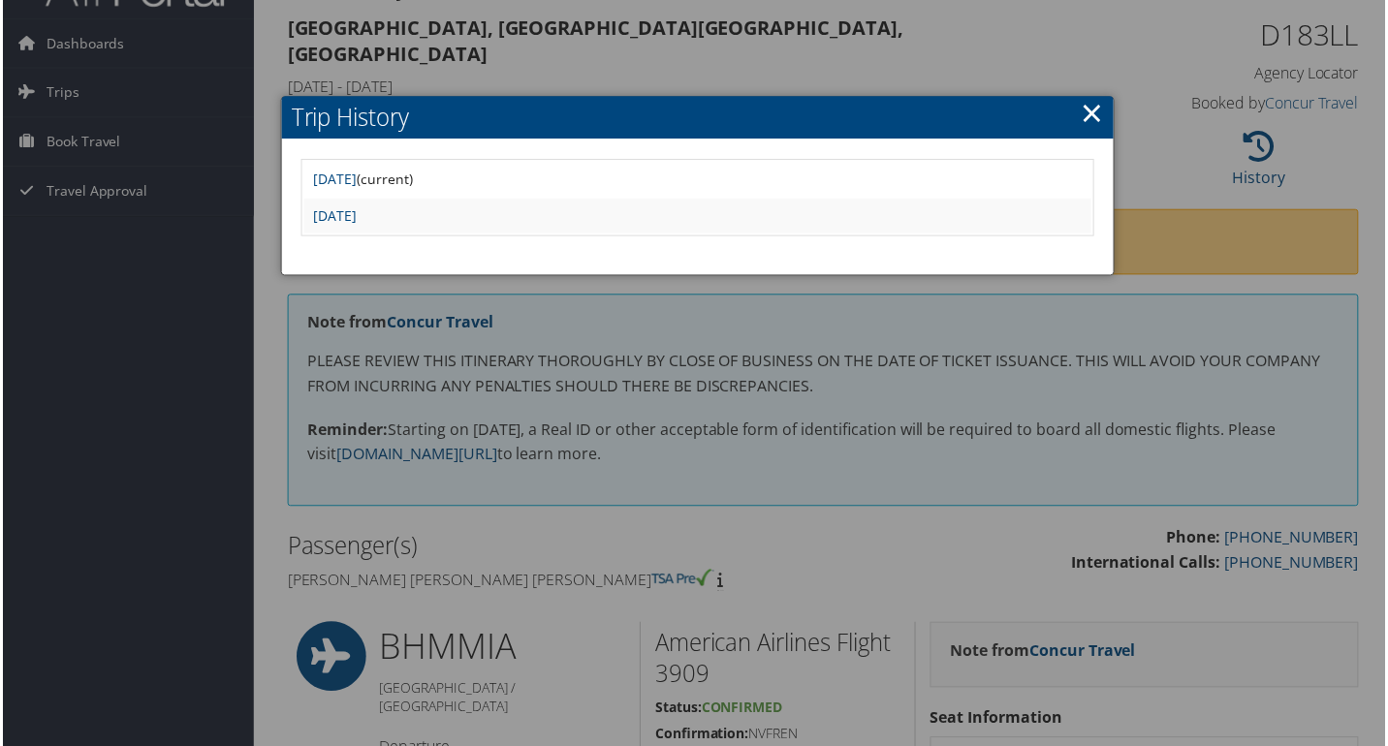
click at [1068, 103] on h2 "Trip History" at bounding box center [698, 118] width 836 height 43
click at [1083, 117] on link "×" at bounding box center [1094, 113] width 22 height 39
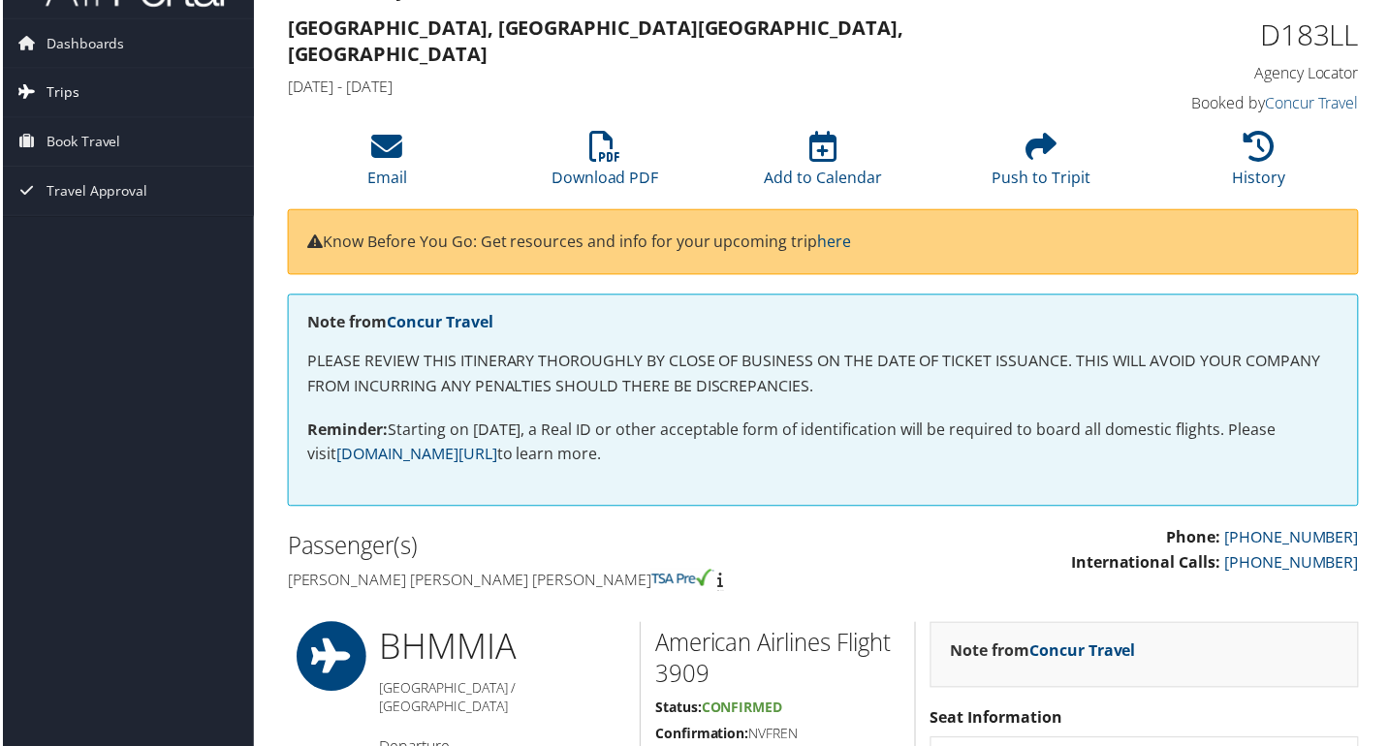
click at [105, 105] on link "Trips" at bounding box center [126, 93] width 252 height 48
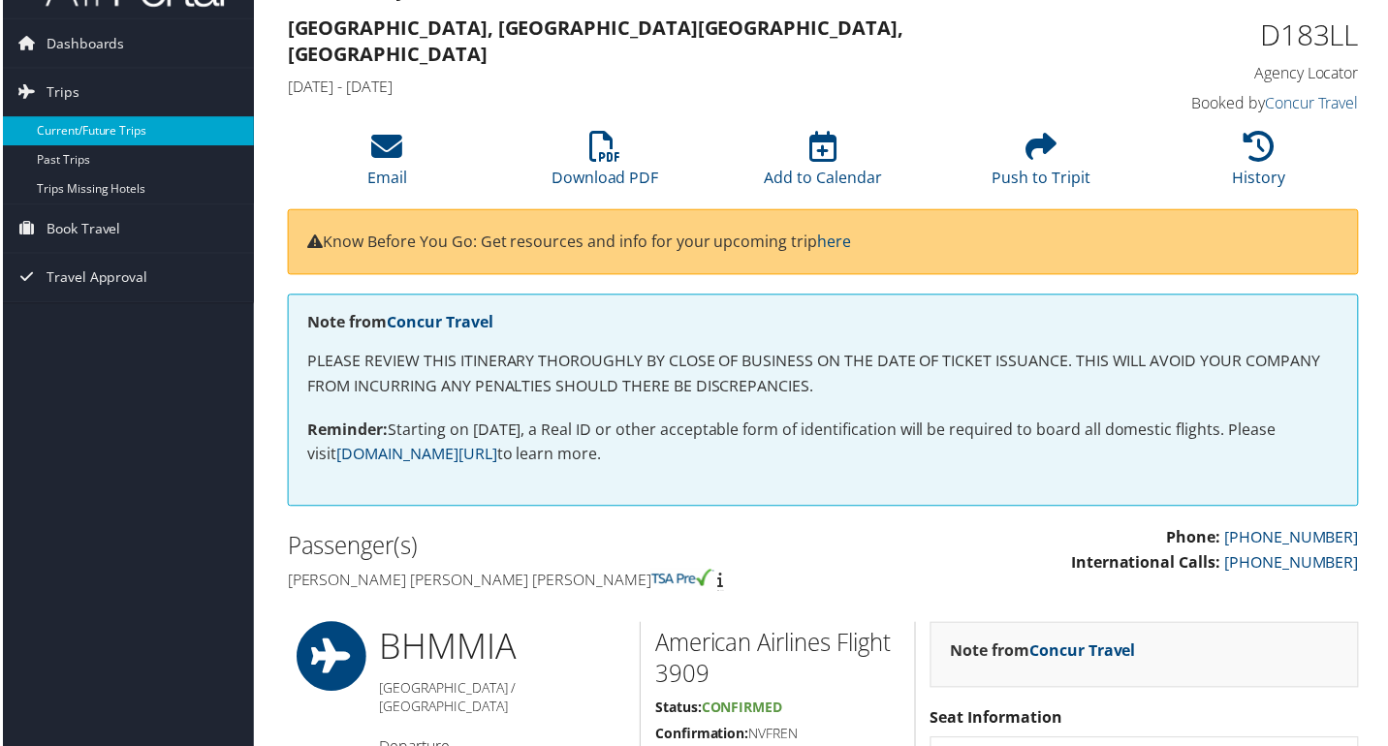
click at [103, 131] on link "Current/Future Trips" at bounding box center [126, 131] width 252 height 29
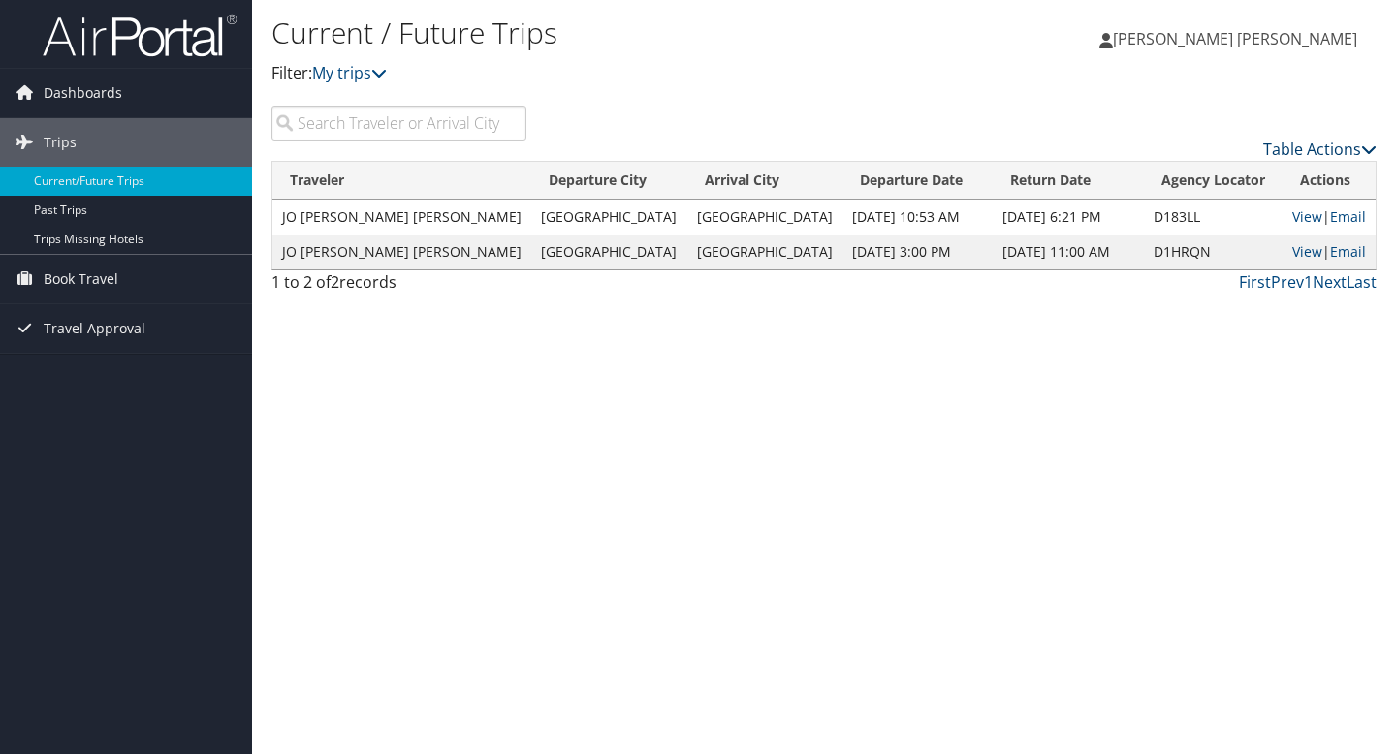
click at [1289, 143] on link "Table Actions" at bounding box center [1319, 149] width 113 height 21
